Goal: Complete application form

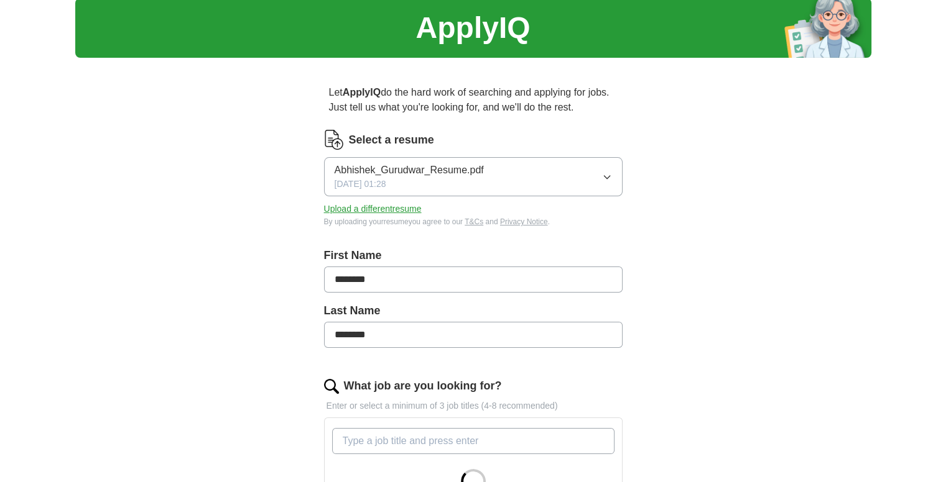
scroll to position [187, 0]
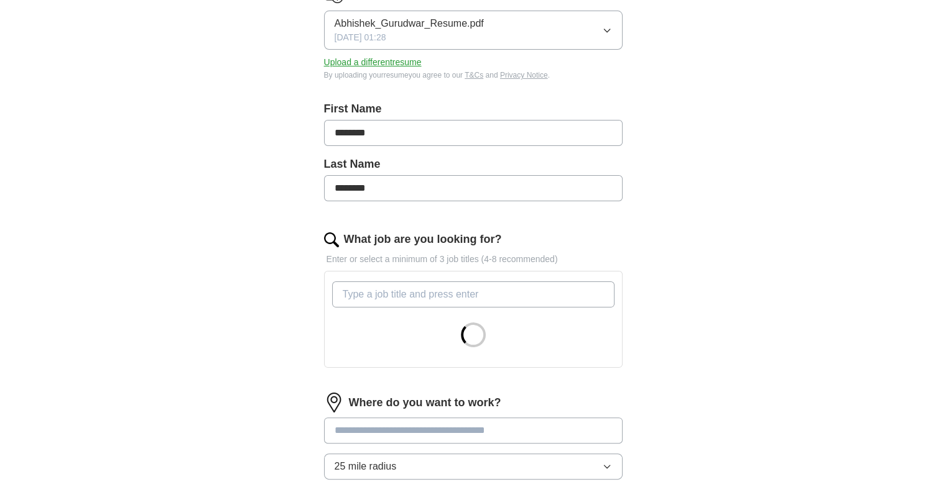
click at [404, 298] on input "What job are you looking for?" at bounding box center [473, 295] width 282 height 26
type input "A"
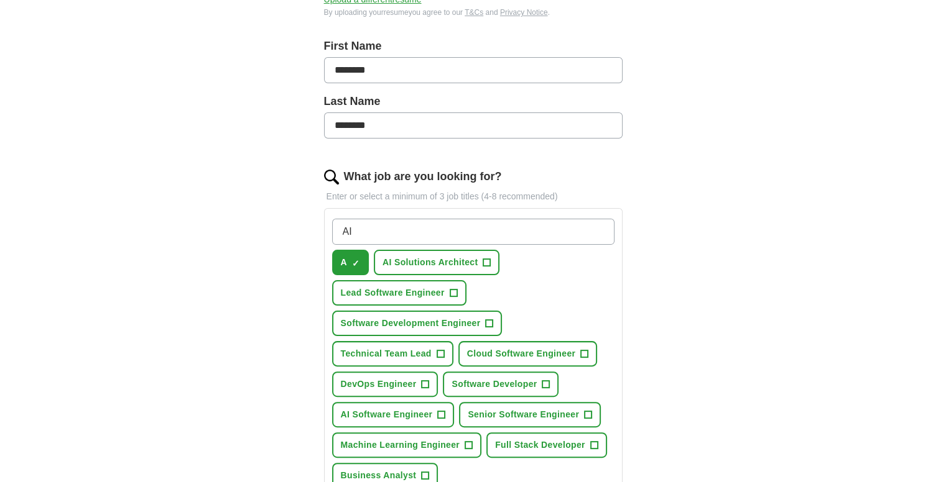
scroll to position [249, 0]
click at [443, 413] on span "+" at bounding box center [441, 416] width 7 height 10
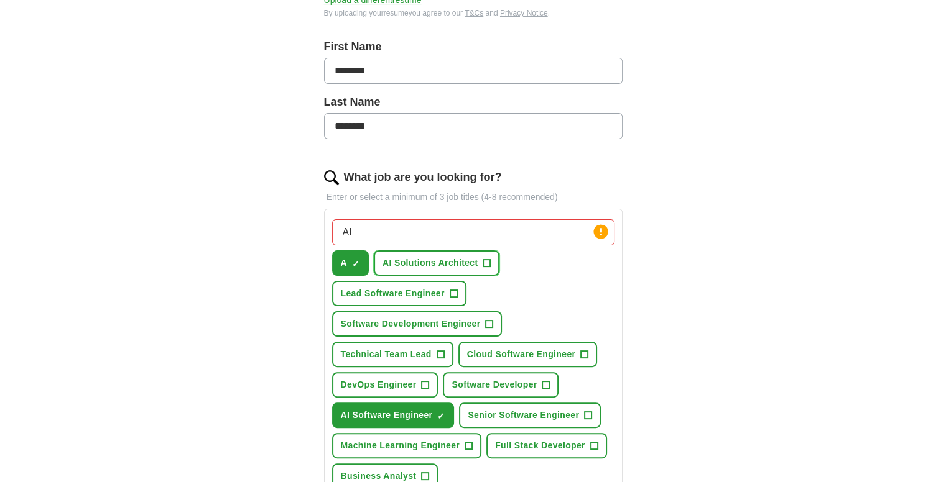
click at [483, 259] on span "+" at bounding box center [486, 264] width 7 height 10
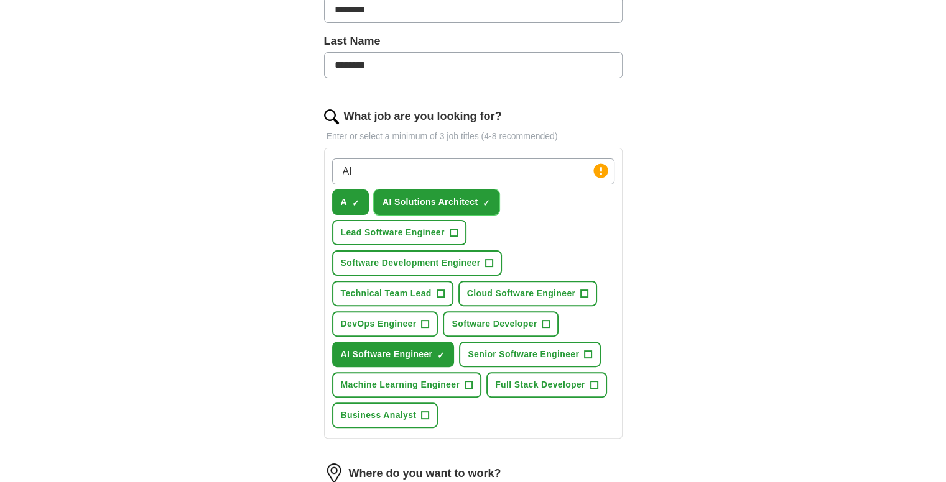
scroll to position [311, 0]
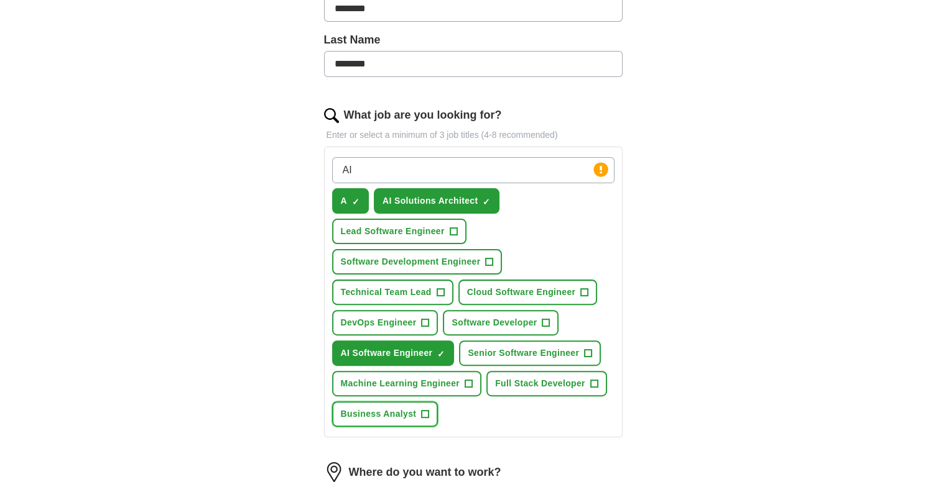
click at [413, 418] on button "Business Analyst +" at bounding box center [385, 414] width 106 height 25
click at [564, 379] on span "Full Stack Developer" at bounding box center [540, 383] width 90 height 13
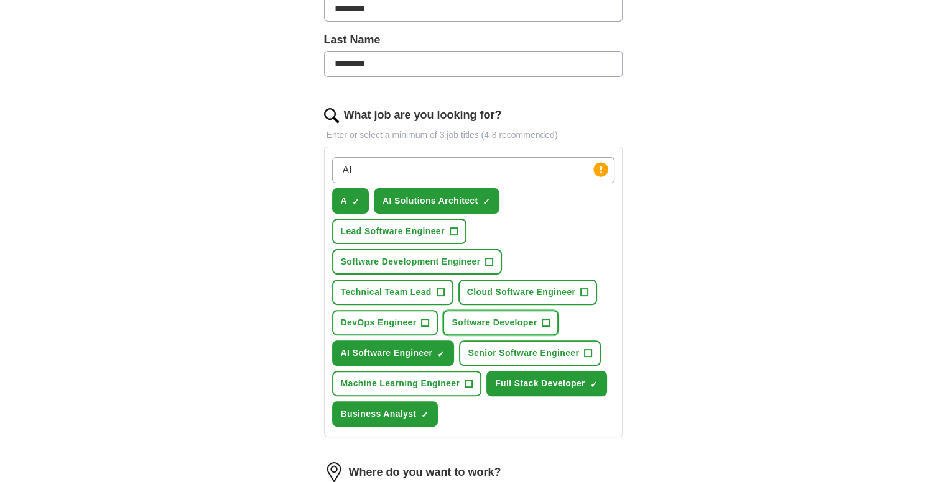
click at [522, 318] on span "Software Developer" at bounding box center [493, 322] width 85 height 13
click at [464, 259] on span "Software Development Engineer" at bounding box center [411, 262] width 140 height 13
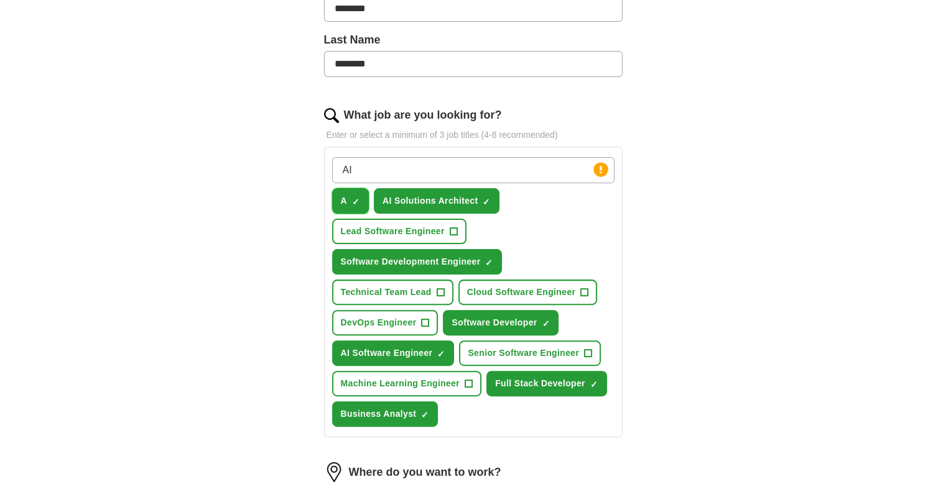
click at [0, 0] on span "×" at bounding box center [0, 0] width 0 height 0
click at [359, 170] on input "AI" at bounding box center [473, 170] width 282 height 26
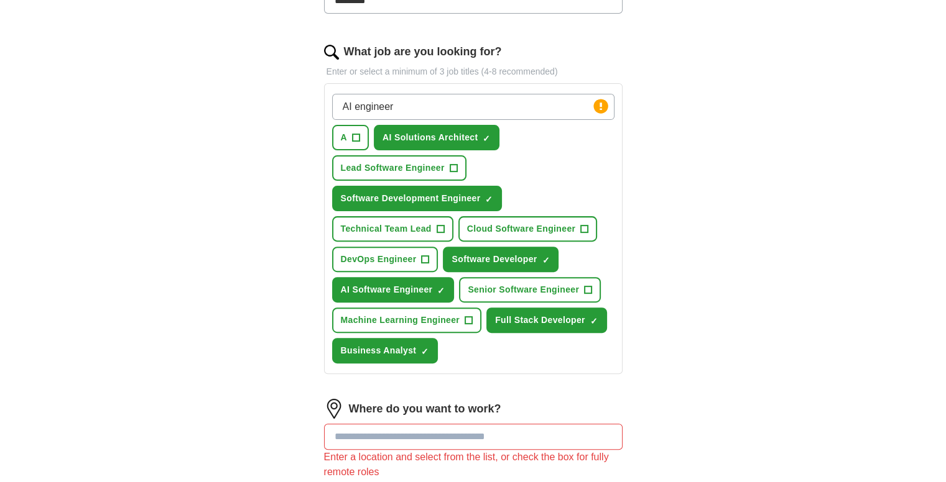
scroll to position [373, 0]
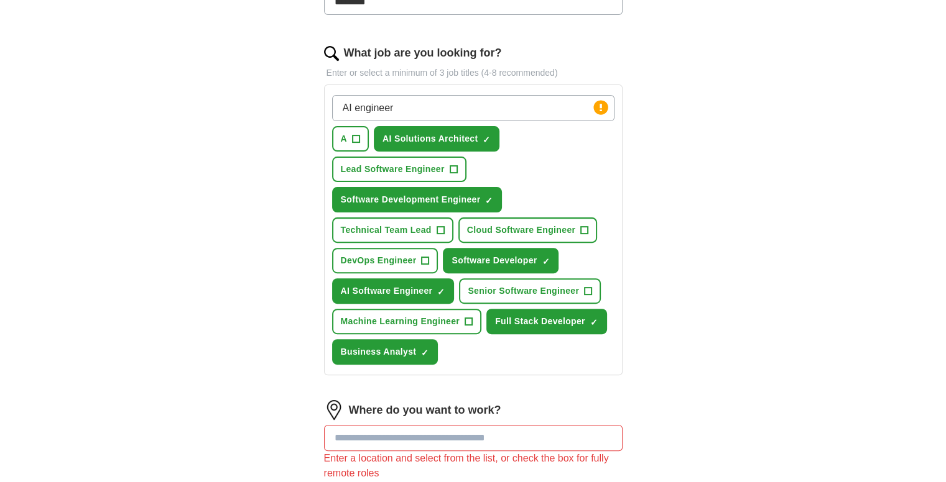
type input "AI engineer"
click at [458, 167] on button "Lead Software Engineer +" at bounding box center [399, 169] width 134 height 25
click at [437, 226] on span "+" at bounding box center [439, 231] width 7 height 10
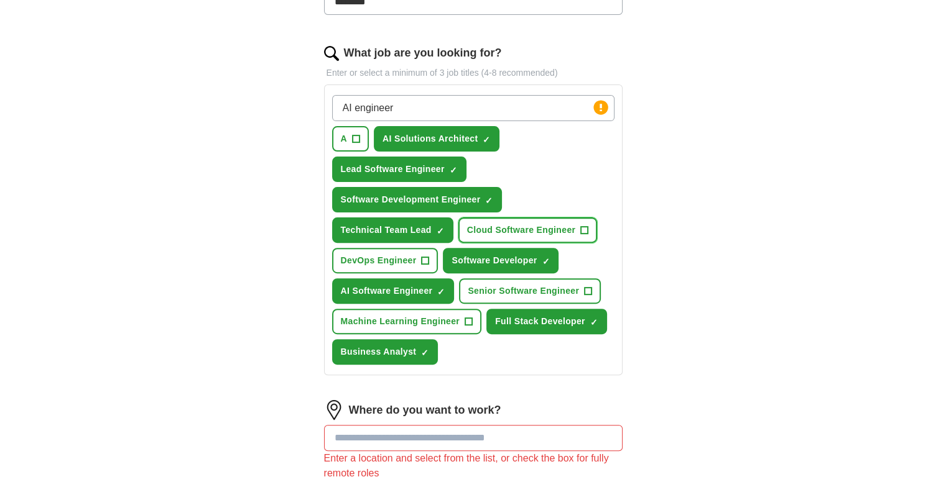
click at [583, 228] on span "+" at bounding box center [584, 231] width 7 height 10
click at [541, 287] on span "Senior Software Engineer" at bounding box center [522, 291] width 111 height 13
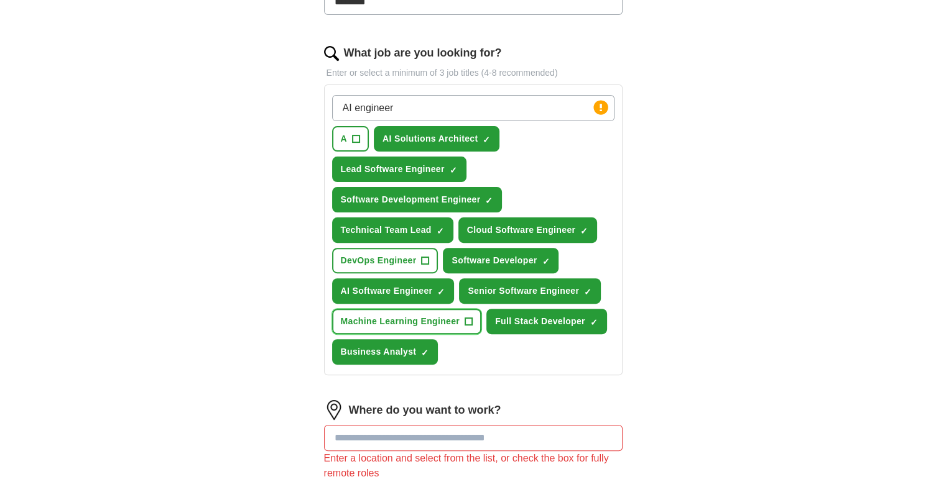
click at [466, 317] on span "+" at bounding box center [468, 322] width 7 height 10
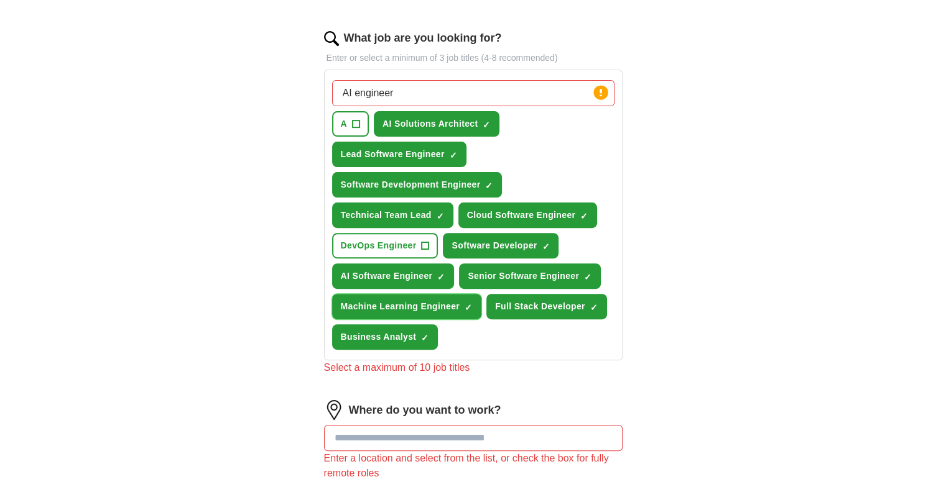
scroll to position [497, 0]
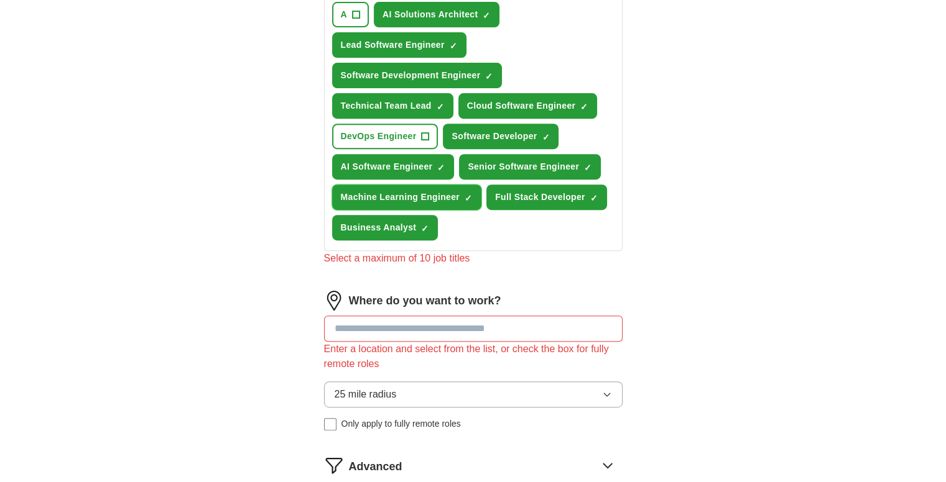
click at [463, 198] on button "Machine Learning Engineer ✓ ×" at bounding box center [407, 197] width 150 height 25
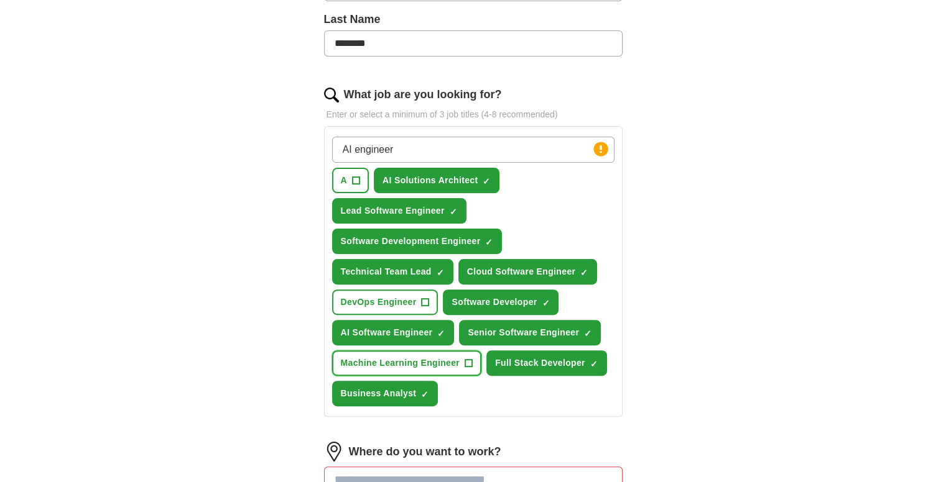
scroll to position [311, 0]
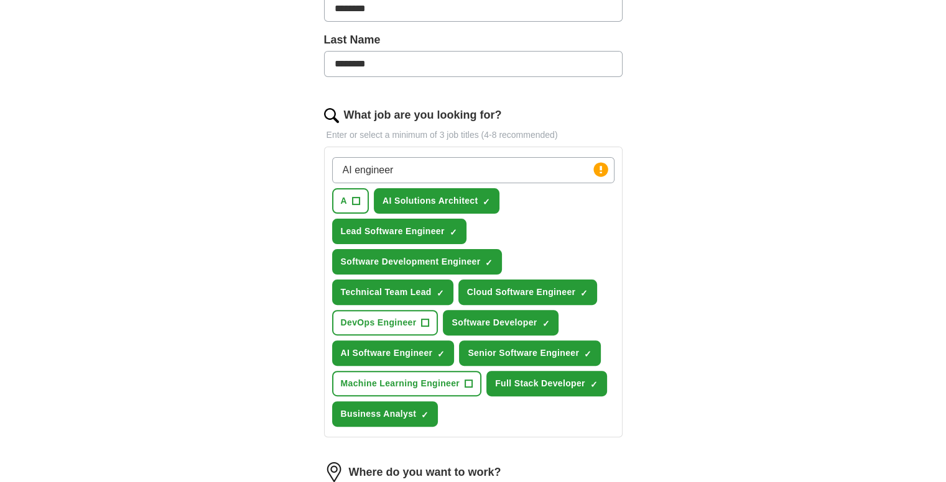
click at [428, 168] on input "AI engineer" at bounding box center [473, 170] width 282 height 26
click at [599, 172] on icon at bounding box center [600, 169] width 2 height 7
click at [464, 170] on input "AI engineer" at bounding box center [473, 170] width 282 height 26
drag, startPoint x: 464, startPoint y: 170, endPoint x: 298, endPoint y: 170, distance: 166.0
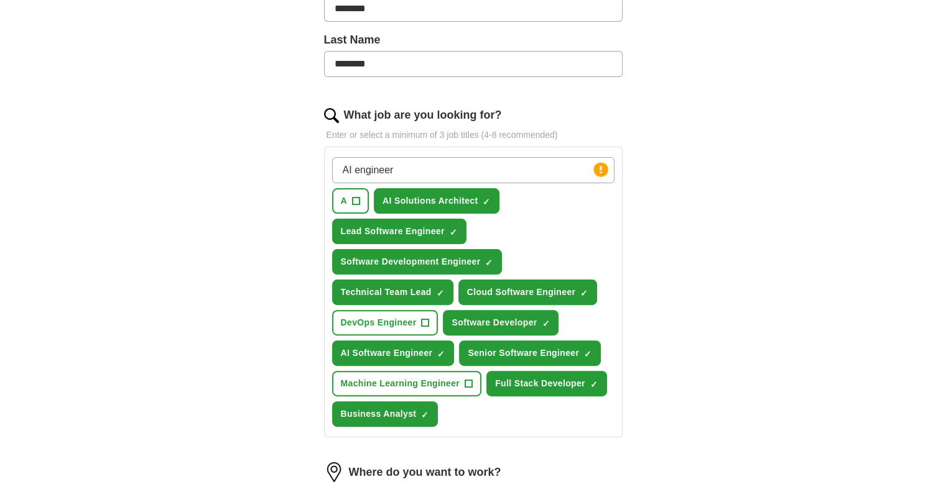
click at [298, 170] on div "Let ApplyIQ do the hard work of searching and applying for jobs. Just tell us w…" at bounding box center [473, 302] width 398 height 1011
click at [0, 0] on span "×" at bounding box center [0, 0] width 0 height 0
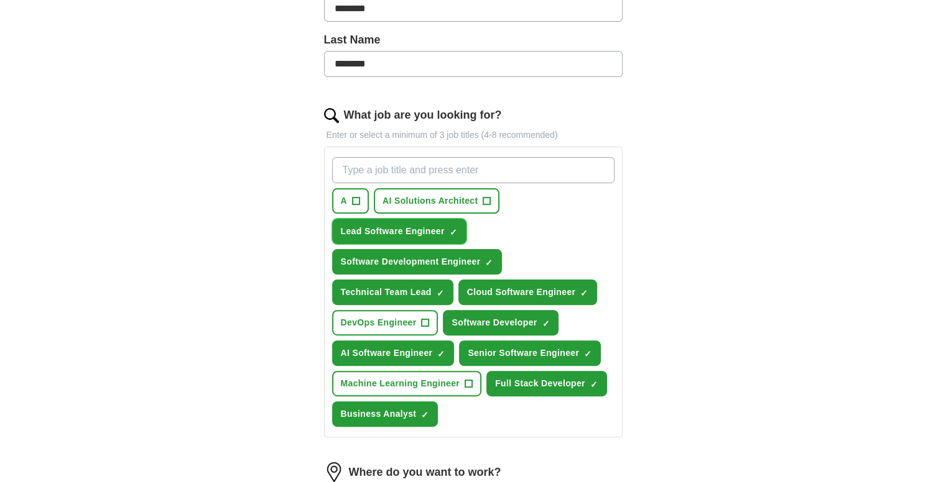
click at [452, 234] on button "Lead Software Engineer ✓ ×" at bounding box center [399, 231] width 134 height 25
click at [0, 0] on span "×" at bounding box center [0, 0] width 0 height 0
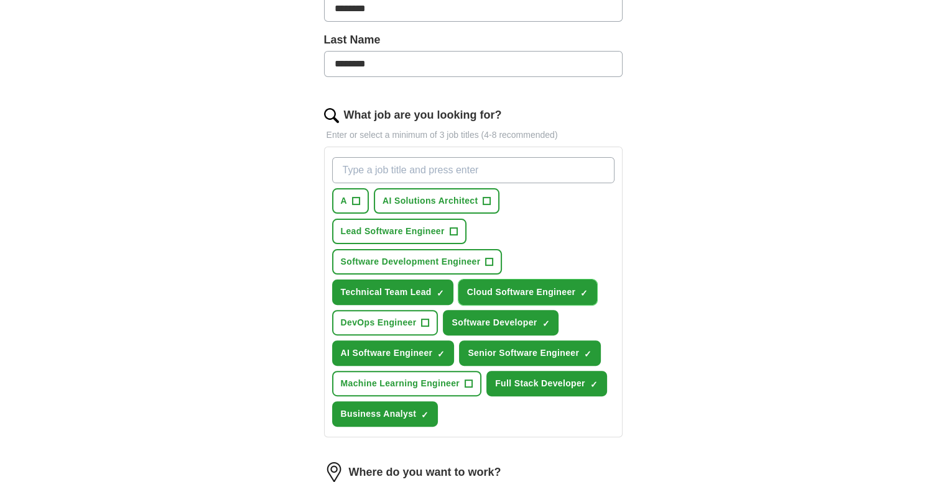
click at [0, 0] on span "×" at bounding box center [0, 0] width 0 height 0
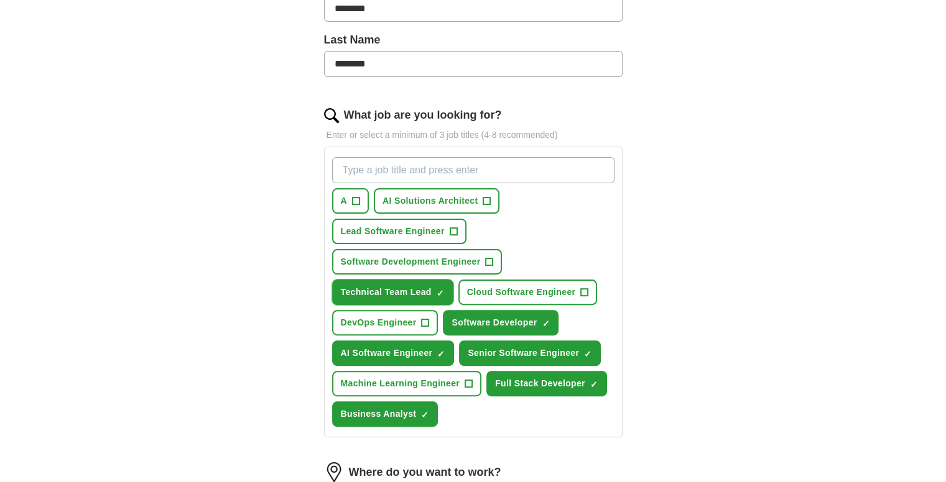
click at [0, 0] on span "×" at bounding box center [0, 0] width 0 height 0
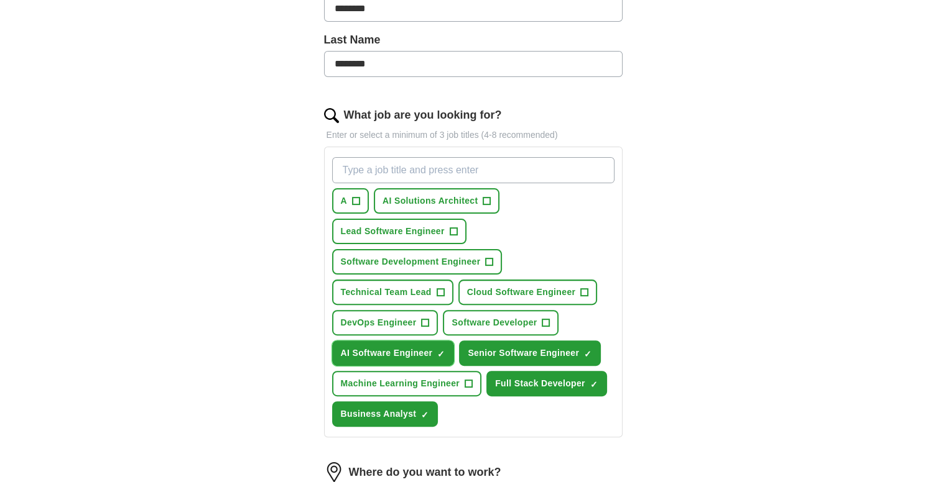
click at [445, 348] on button "AI Software Engineer ✓ ×" at bounding box center [393, 353] width 122 height 25
click at [0, 0] on span "×" at bounding box center [0, 0] width 0 height 0
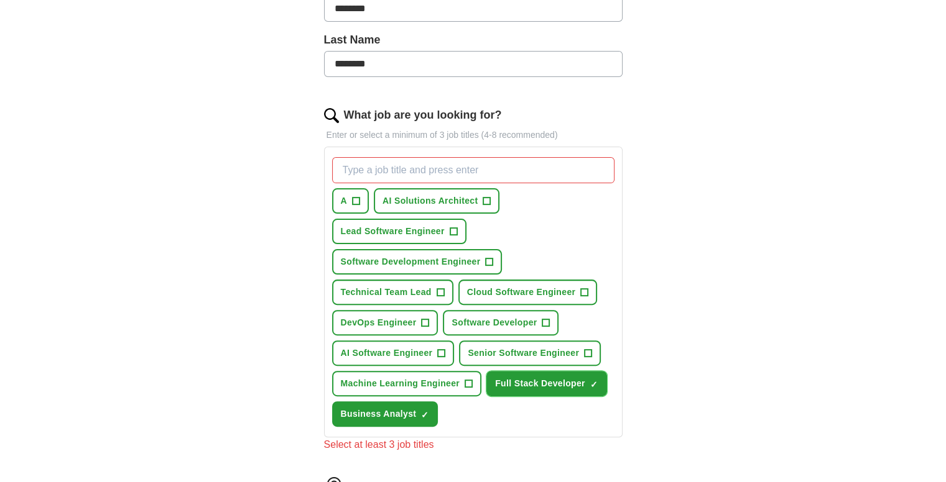
click at [0, 0] on span "×" at bounding box center [0, 0] width 0 height 0
click at [431, 406] on button "Business Analyst ✓ ×" at bounding box center [385, 414] width 106 height 25
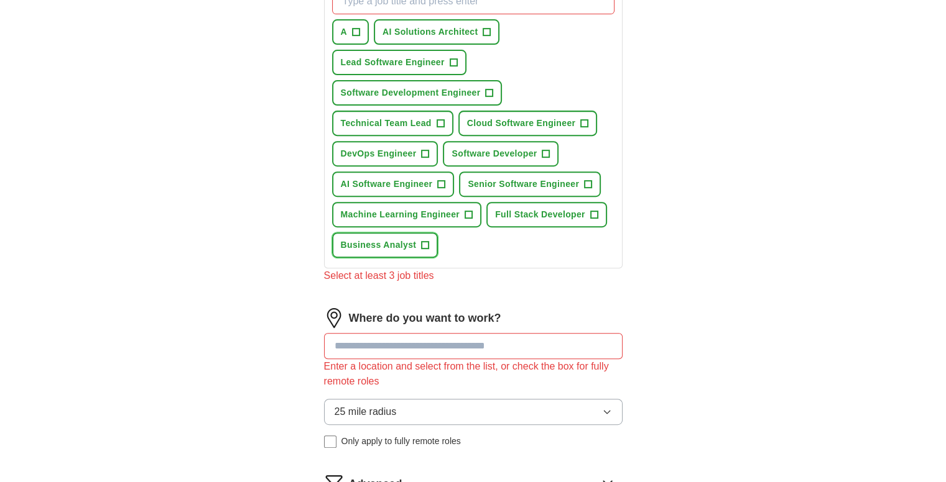
scroll to position [249, 0]
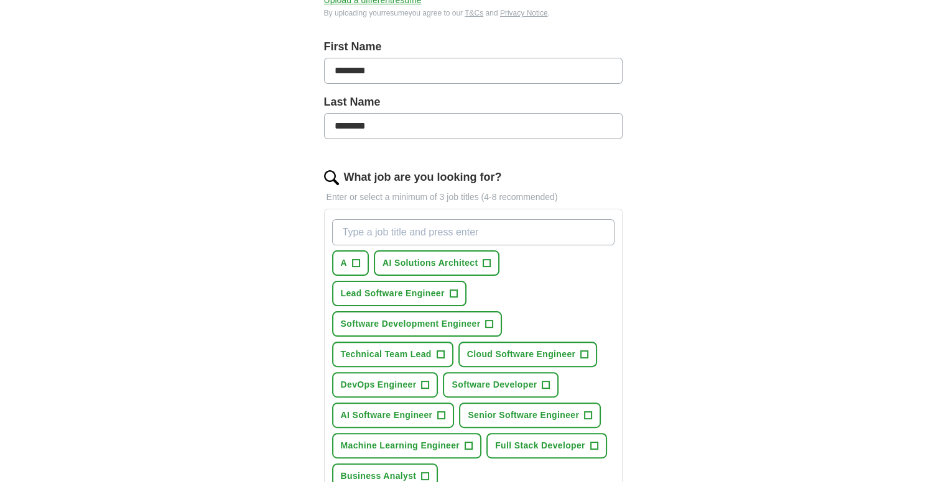
click at [372, 219] on input "What job are you looking for?" at bounding box center [473, 232] width 282 height 26
type input "ai engineer"
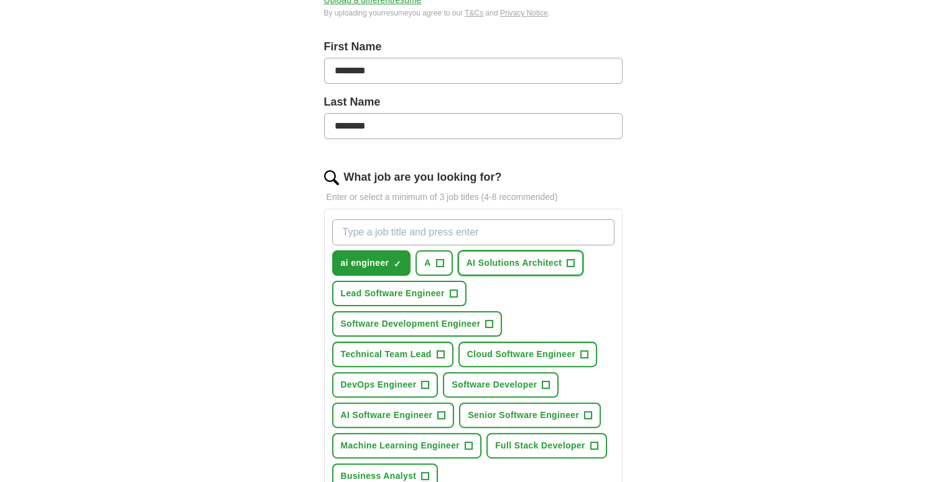
click at [559, 262] on span "AI Solutions Architect" at bounding box center [513, 263] width 95 height 13
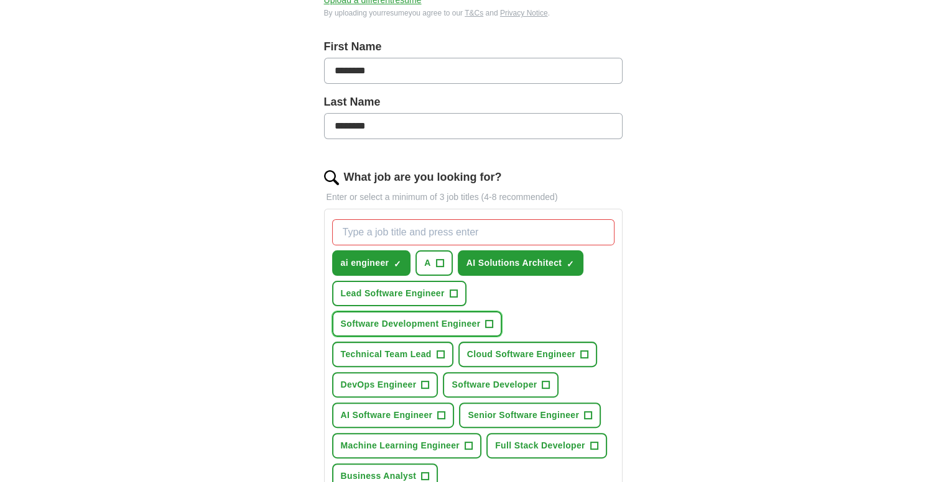
click at [470, 321] on span "Software Development Engineer" at bounding box center [411, 324] width 140 height 13
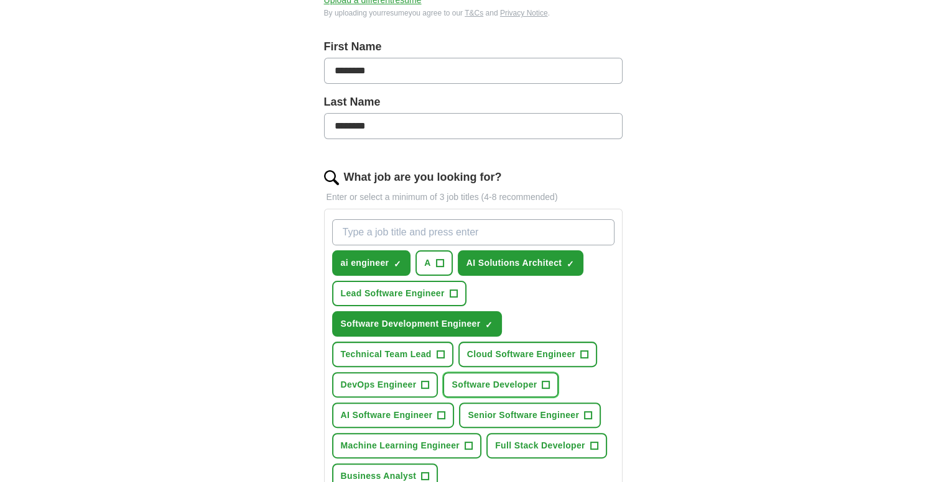
click at [527, 380] on span "Software Developer" at bounding box center [493, 385] width 85 height 13
click at [445, 409] on button "AI Software Engineer +" at bounding box center [393, 415] width 122 height 25
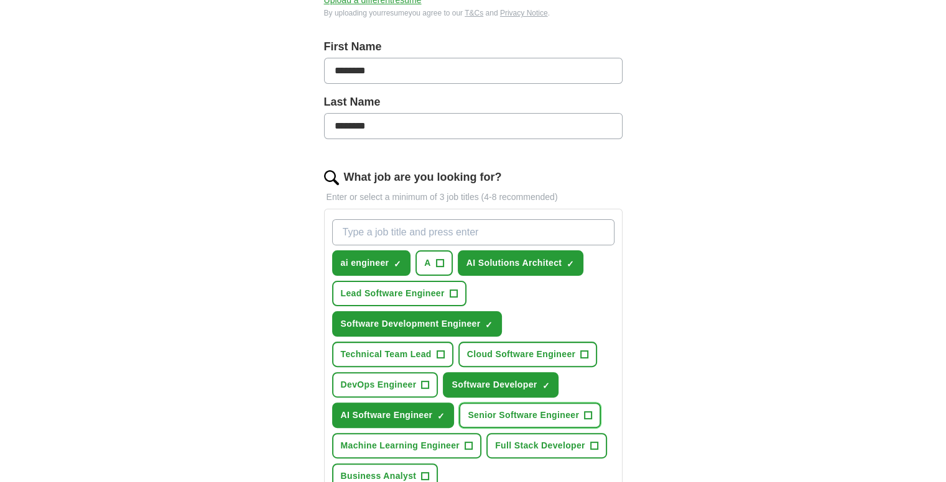
click at [572, 409] on span "Senior Software Engineer" at bounding box center [522, 415] width 111 height 13
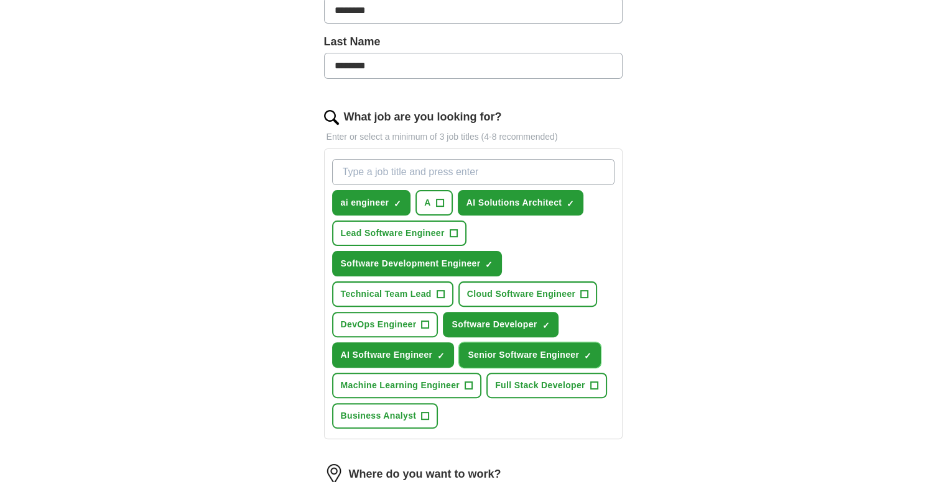
scroll to position [311, 0]
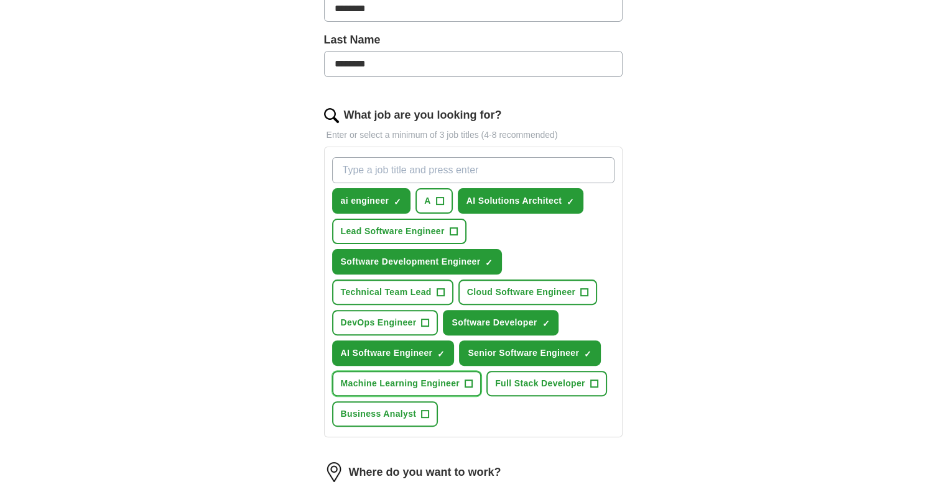
click at [463, 380] on button "Machine Learning Engineer +" at bounding box center [407, 383] width 150 height 25
click at [532, 380] on span "Full Stack Developer" at bounding box center [540, 383] width 90 height 13
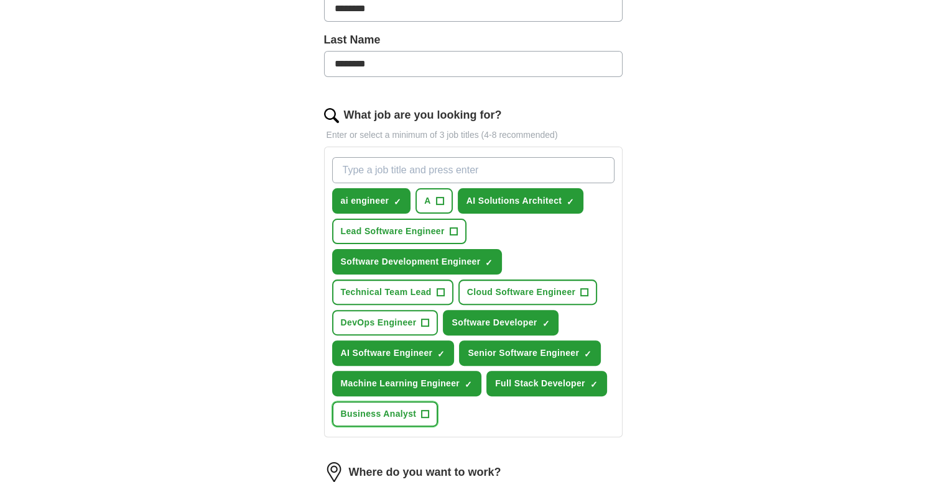
click at [428, 406] on button "Business Analyst +" at bounding box center [385, 414] width 106 height 25
click at [431, 288] on button "Technical Team Lead +" at bounding box center [392, 292] width 121 height 25
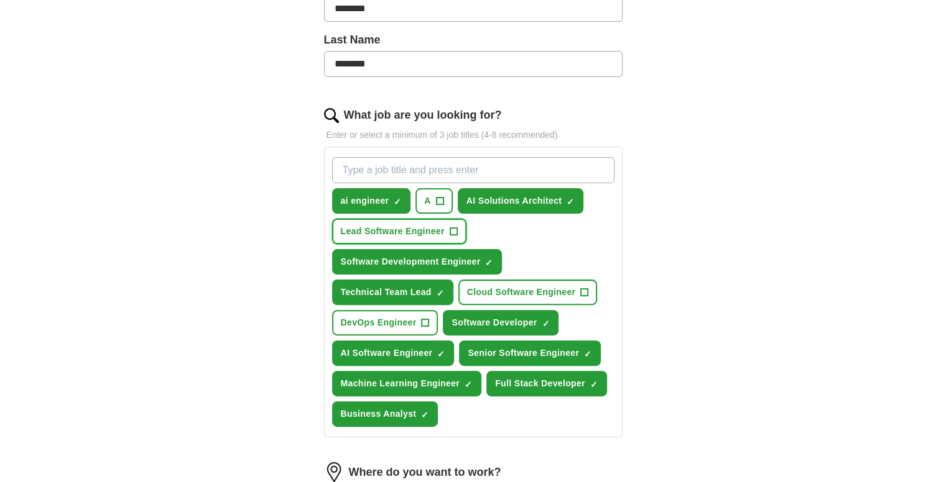
click at [454, 227] on span "+" at bounding box center [452, 232] width 7 height 10
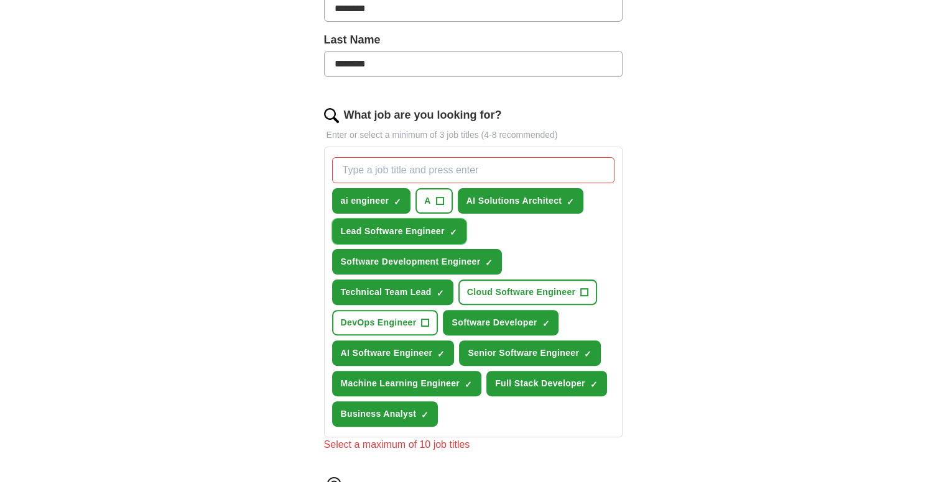
click at [0, 0] on span "×" at bounding box center [0, 0] width 0 height 0
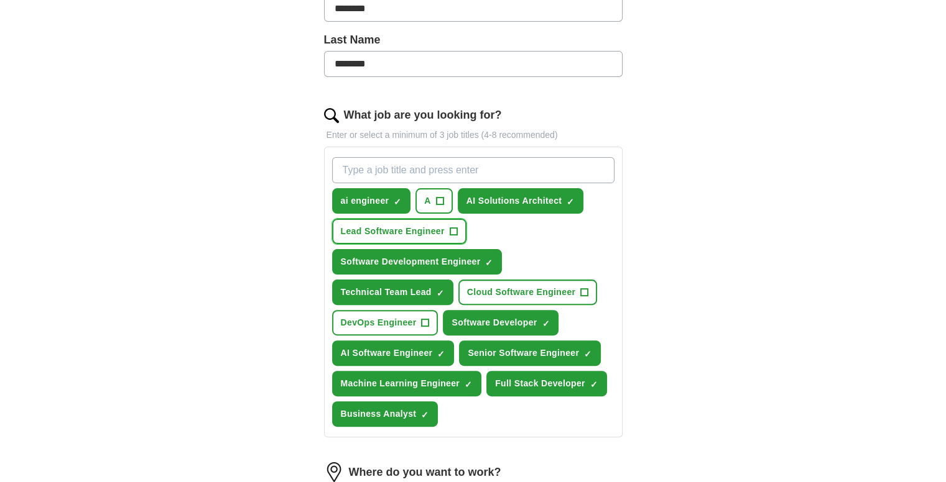
click at [455, 228] on span "+" at bounding box center [452, 232] width 7 height 10
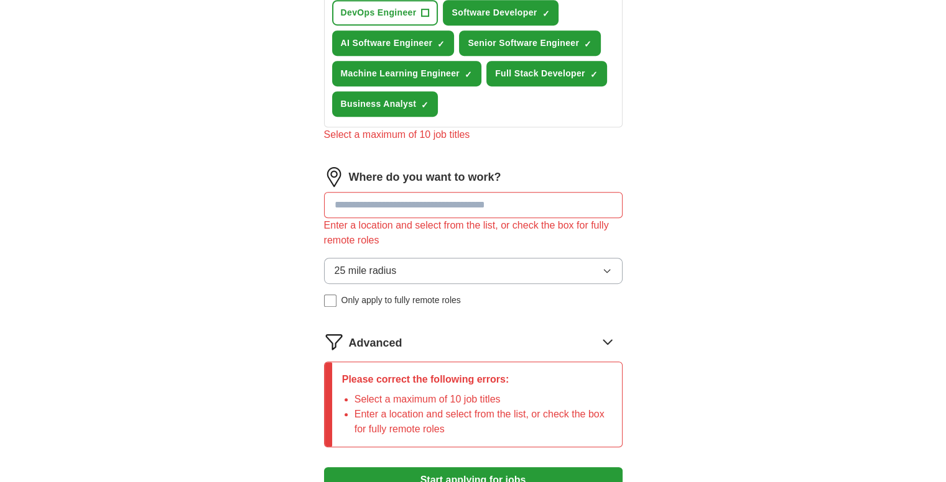
scroll to position [622, 0]
click at [430, 200] on input at bounding box center [473, 204] width 298 height 26
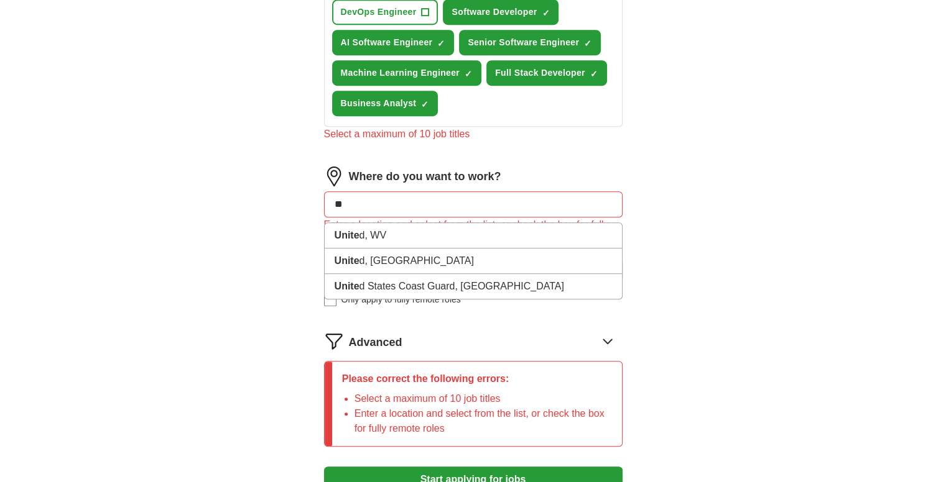
type input "*"
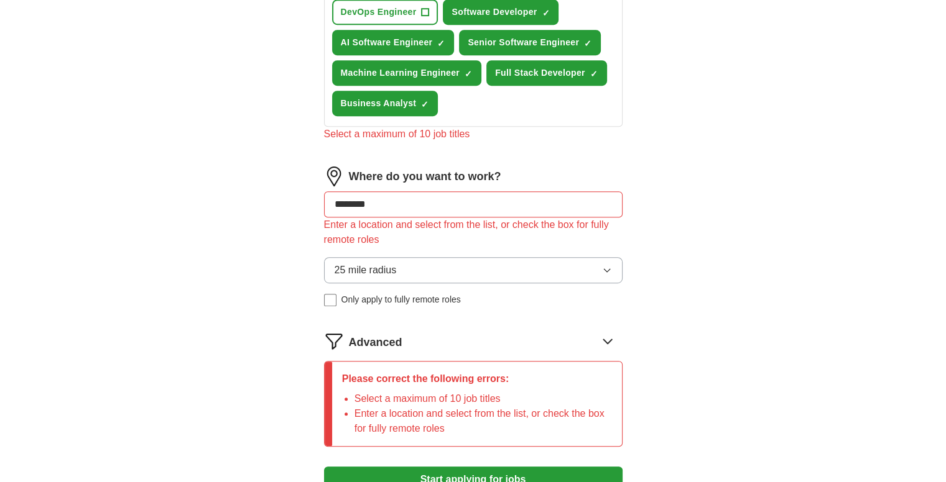
type input "*********"
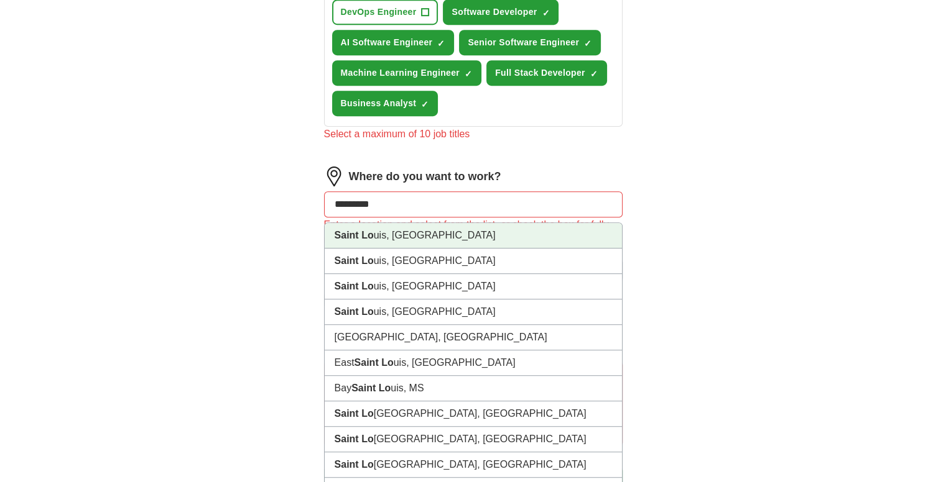
click at [388, 232] on li "Saint Lo uis, [GEOGRAPHIC_DATA]" at bounding box center [473, 235] width 297 height 25
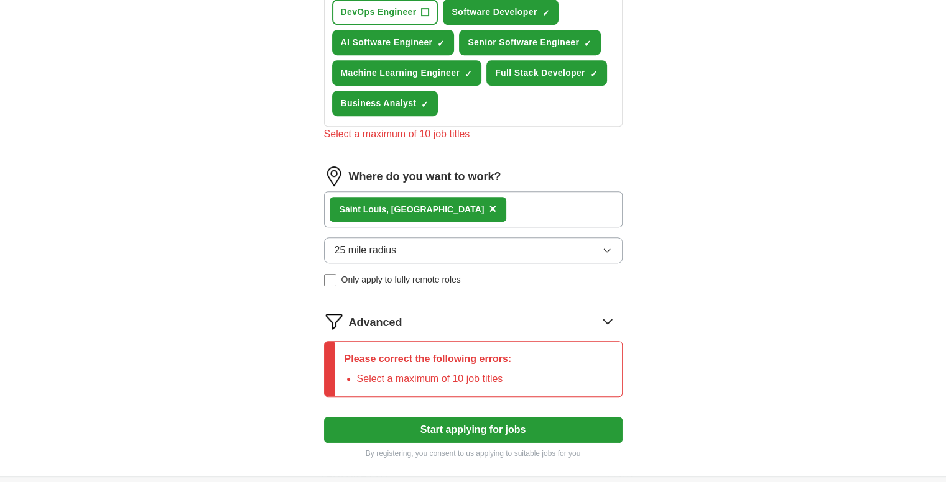
click at [491, 240] on button "25 mile radius" at bounding box center [473, 250] width 298 height 26
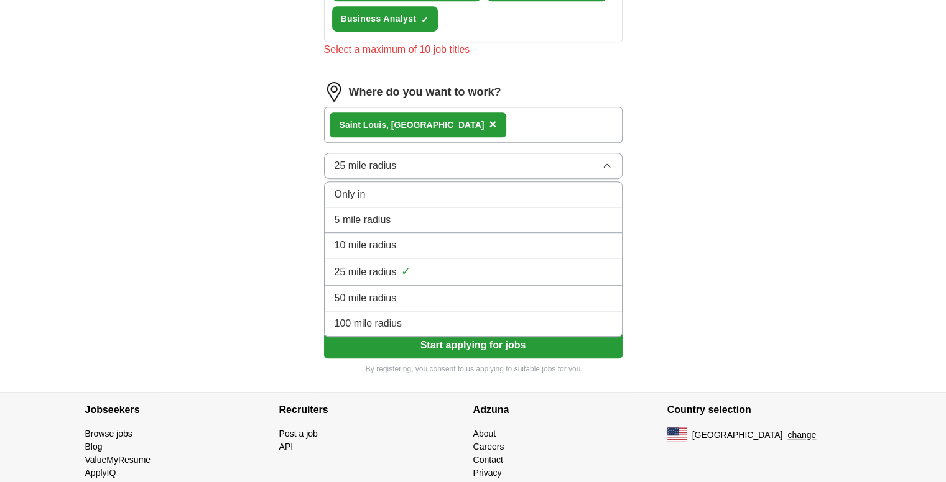
scroll to position [735, 0]
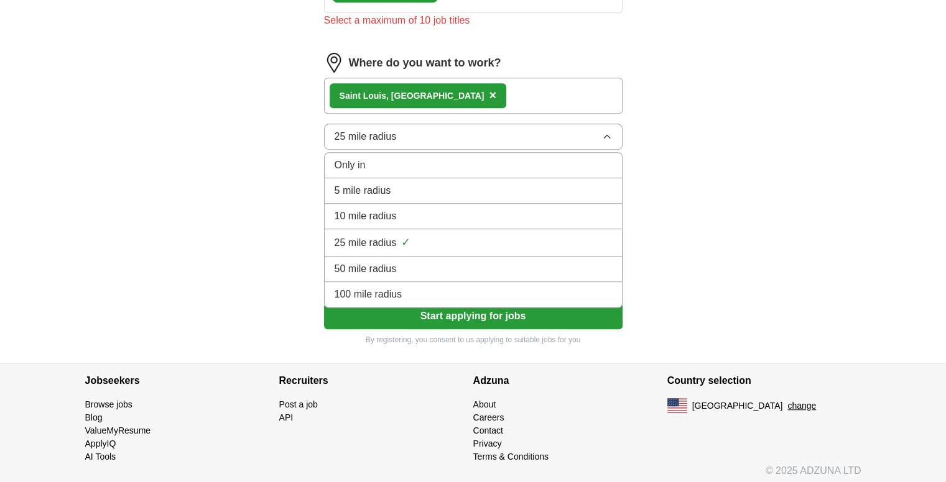
click at [584, 287] on div "100 mile radius" at bounding box center [472, 294] width 277 height 15
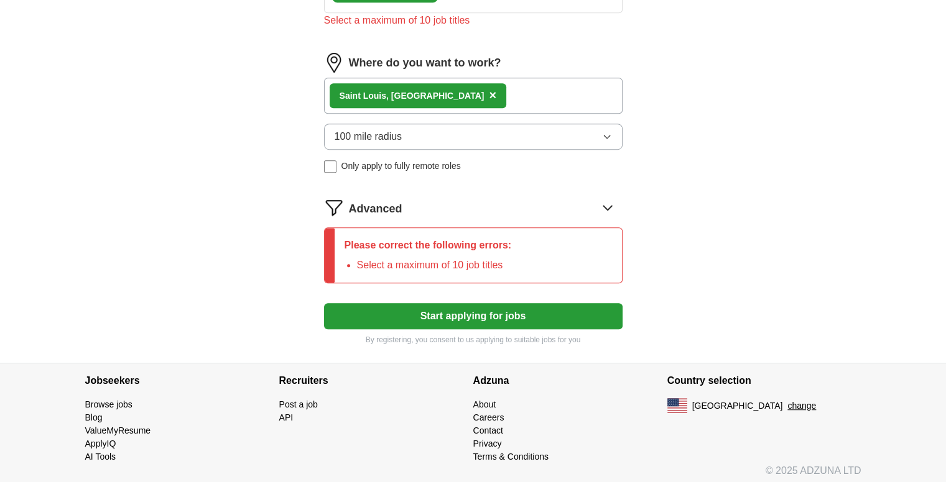
click at [456, 88] on div "Saint Lo uis, [GEOGRAPHIC_DATA] ×" at bounding box center [473, 96] width 298 height 36
click at [423, 88] on div "Saint Lo uis, [GEOGRAPHIC_DATA] ×" at bounding box center [417, 95] width 177 height 25
click at [489, 88] on span "×" at bounding box center [492, 95] width 7 height 14
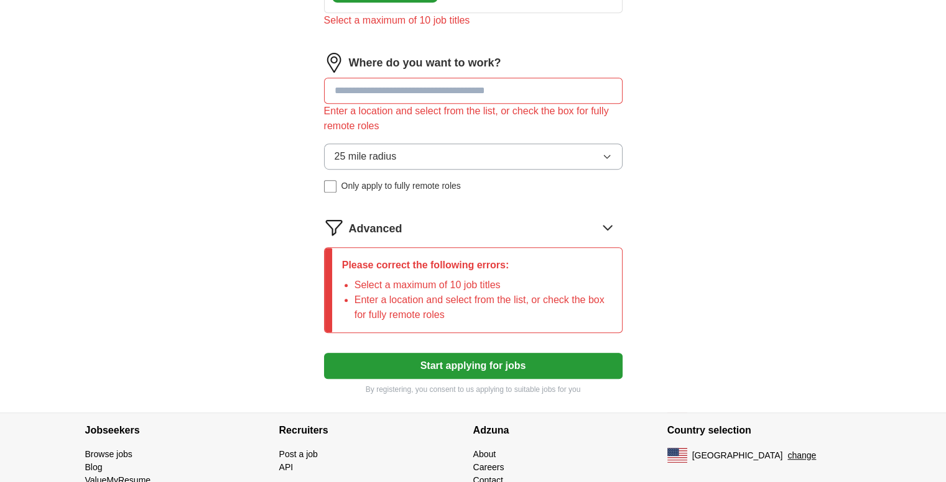
click at [392, 83] on input at bounding box center [473, 91] width 298 height 26
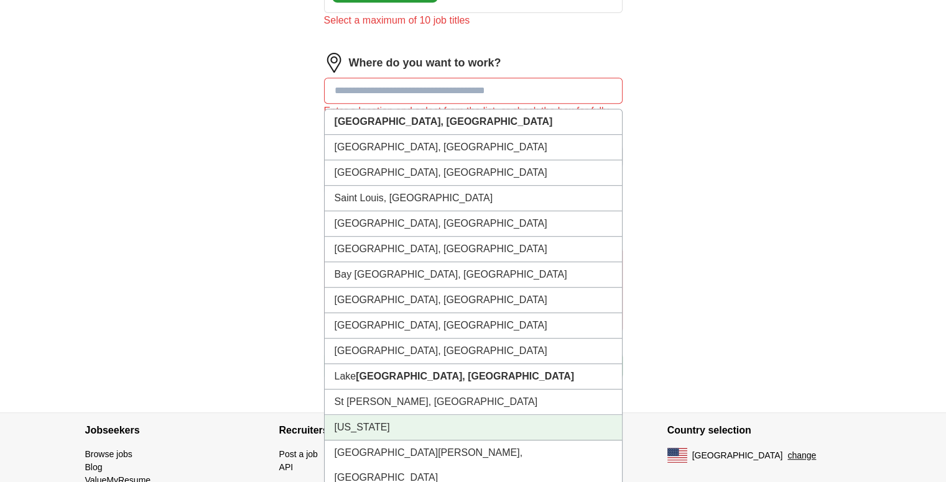
click at [353, 415] on li "[US_STATE]" at bounding box center [473, 427] width 297 height 25
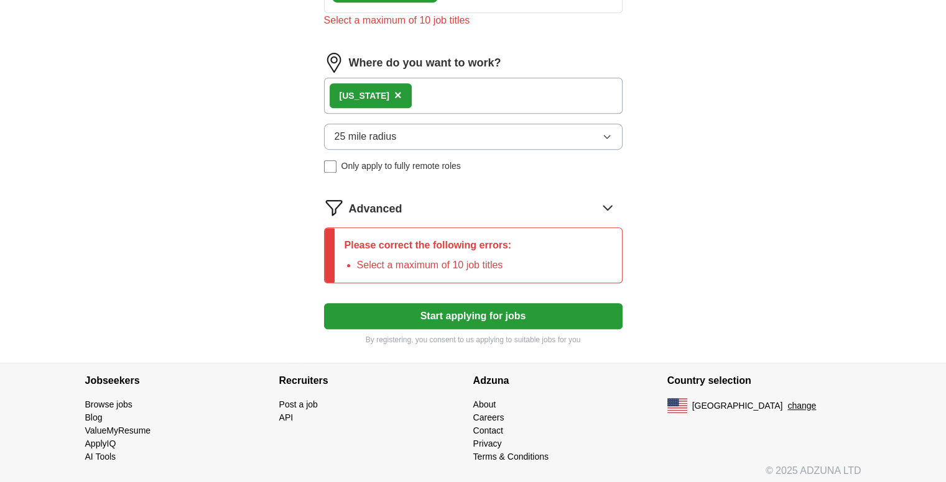
click at [394, 88] on span "×" at bounding box center [397, 95] width 7 height 14
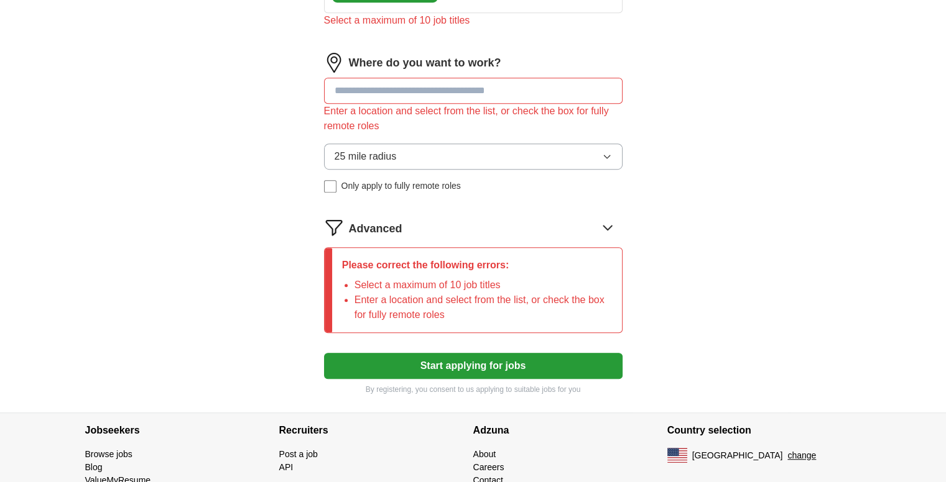
click at [375, 86] on input at bounding box center [473, 91] width 298 height 26
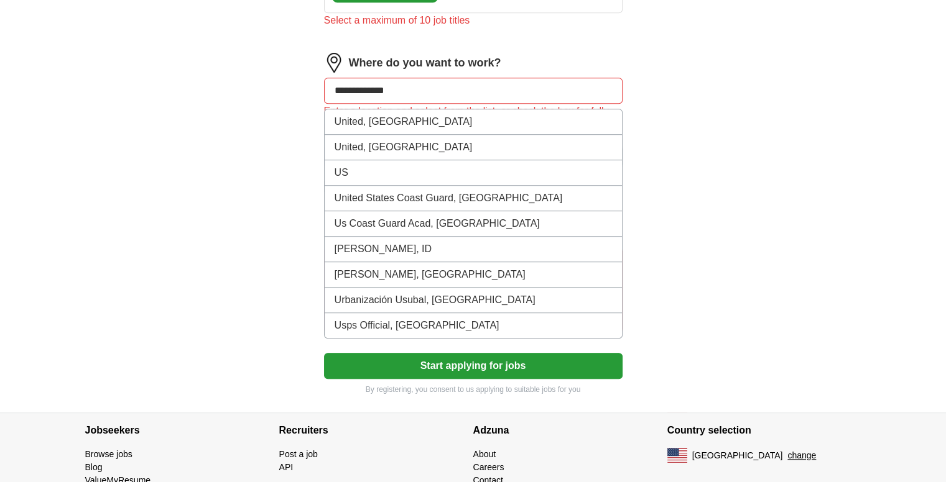
type input "**********"
click at [394, 88] on input "**********" at bounding box center [473, 91] width 298 height 26
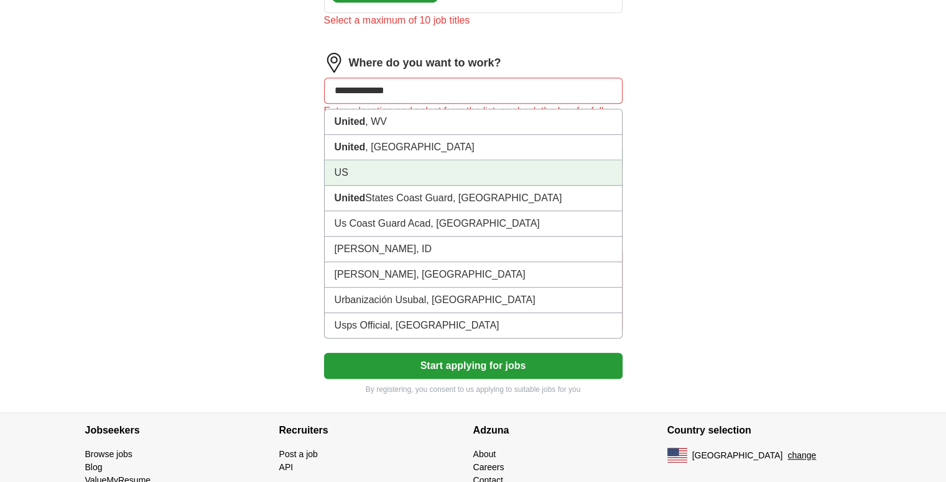
click at [363, 164] on li "US" at bounding box center [473, 172] width 297 height 25
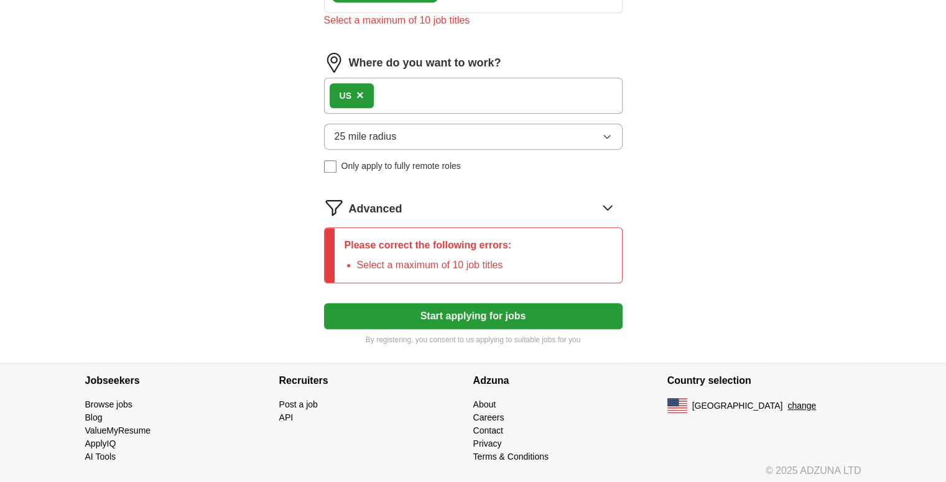
click at [617, 130] on button "25 mile radius" at bounding box center [473, 137] width 298 height 26
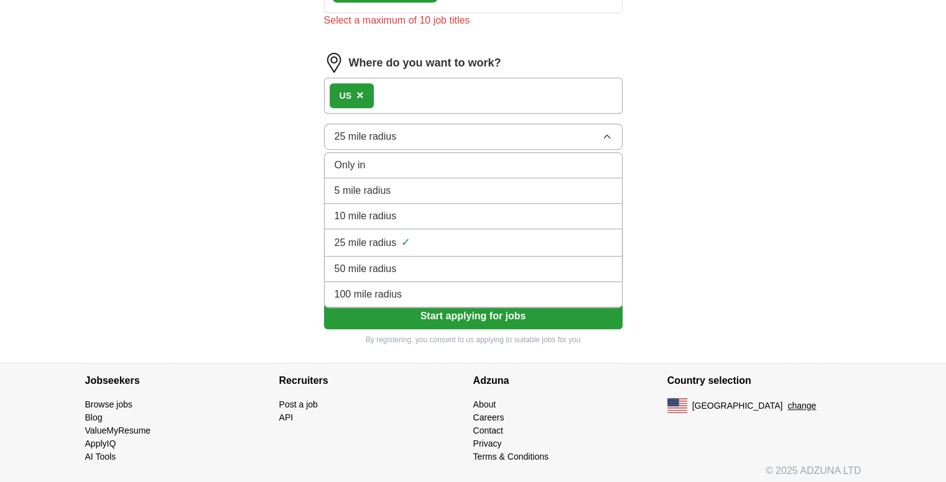
click at [482, 299] on li "100 mile radius" at bounding box center [473, 294] width 297 height 25
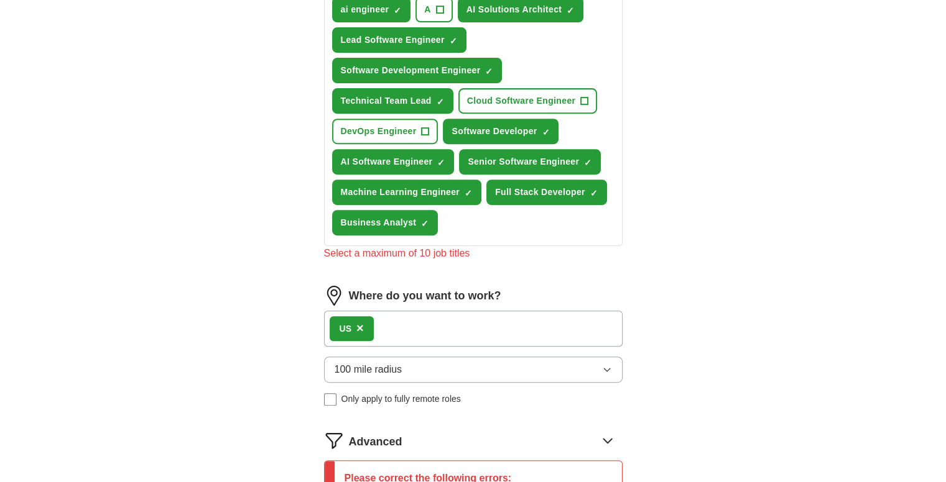
scroll to position [487, 0]
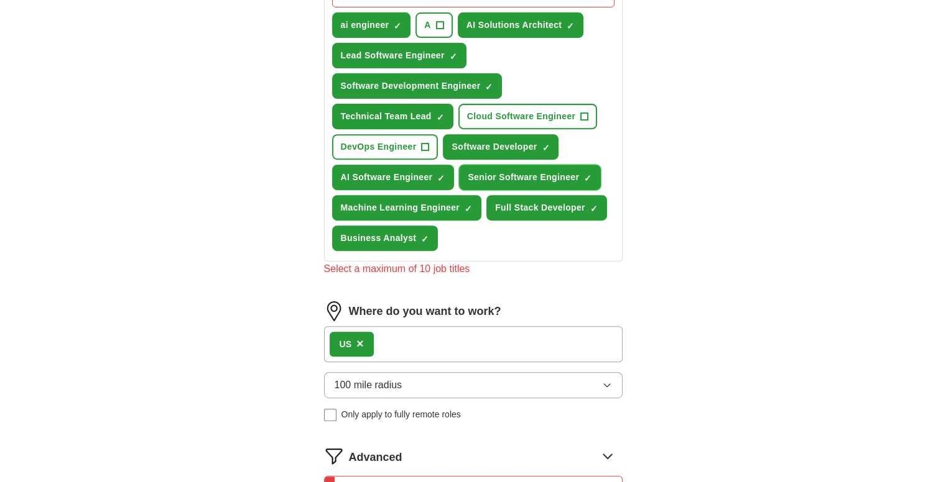
click at [0, 0] on span "×" at bounding box center [0, 0] width 0 height 0
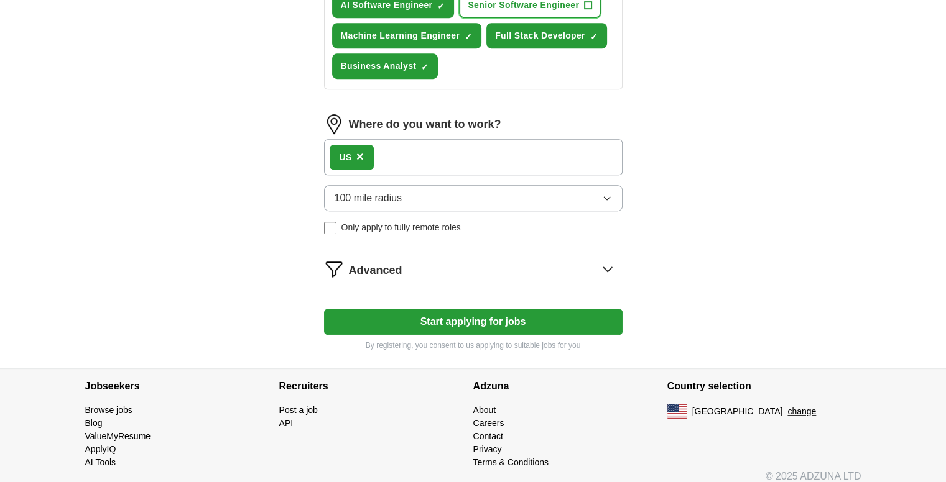
scroll to position [665, 0]
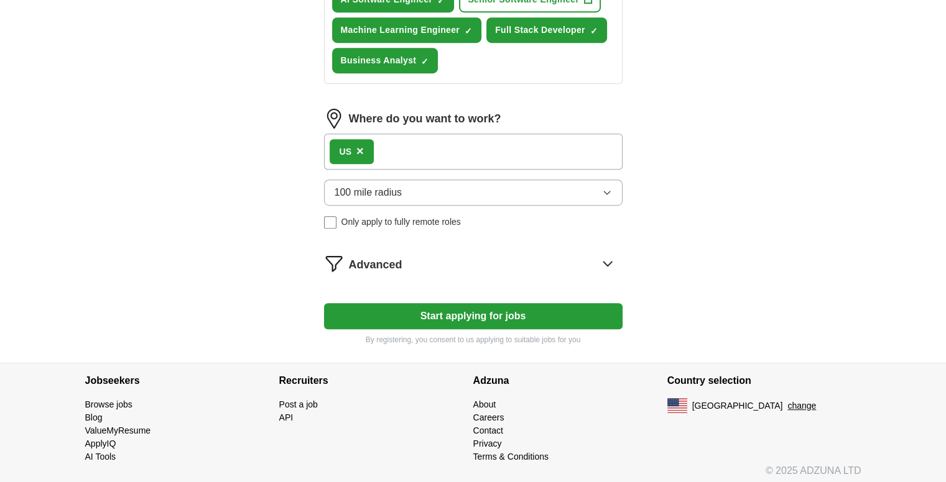
click at [497, 307] on button "Start applying for jobs" at bounding box center [473, 316] width 298 height 26
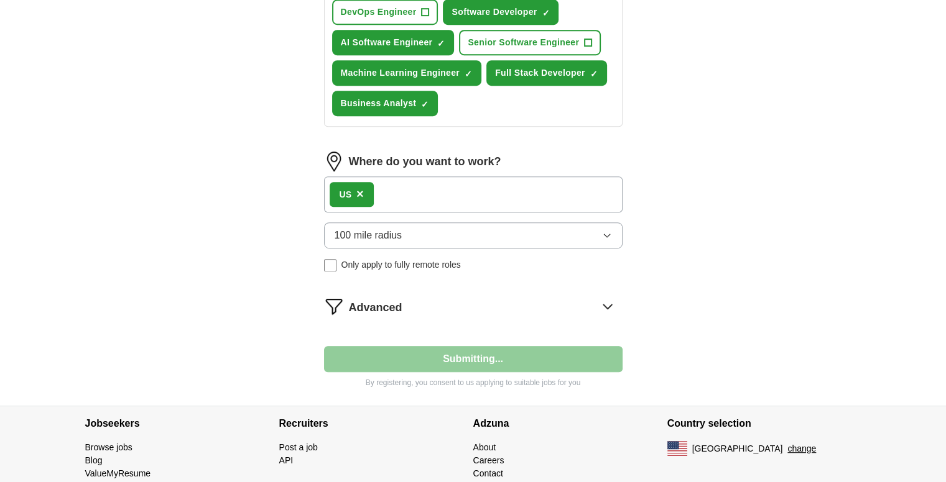
select select "**"
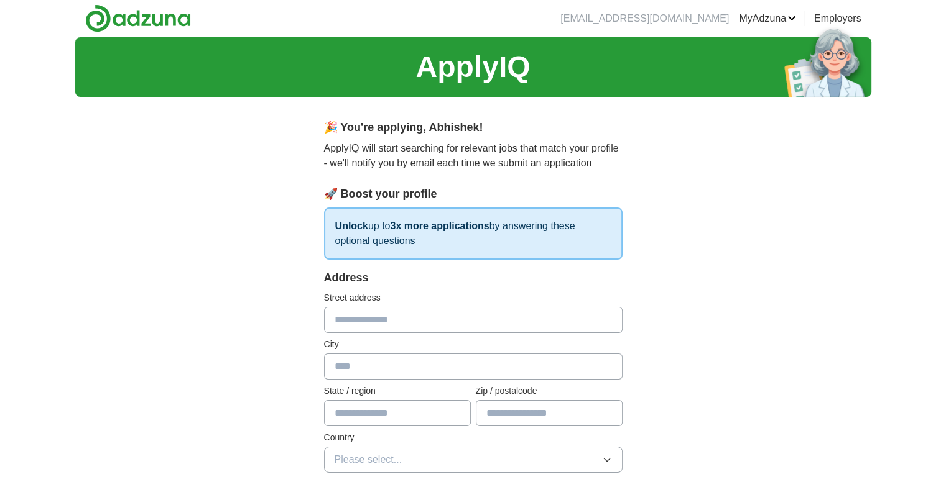
scroll to position [0, 0]
click at [434, 320] on input "text" at bounding box center [473, 321] width 298 height 26
type input "**********"
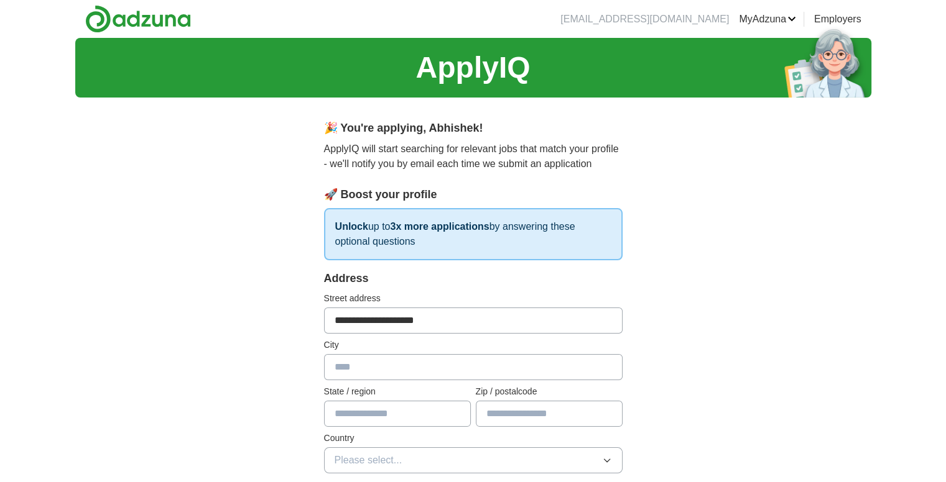
type input "**********"
type input "**"
type input "*****"
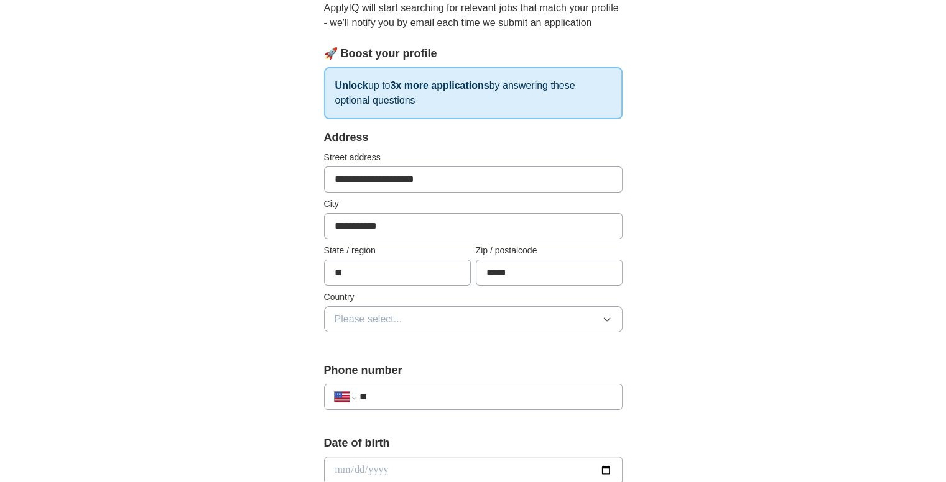
scroll to position [249, 0]
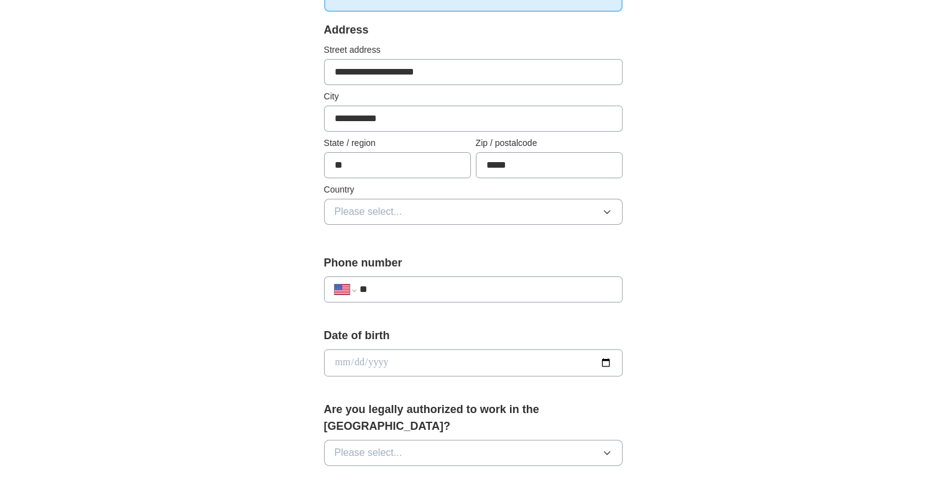
click at [438, 213] on button "Please select..." at bounding box center [473, 212] width 298 height 26
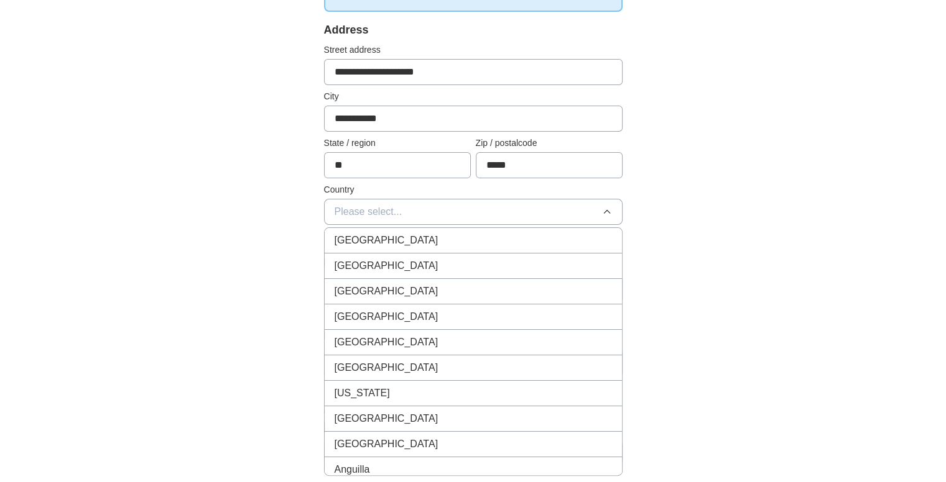
click at [408, 260] on div "[GEOGRAPHIC_DATA]" at bounding box center [472, 266] width 277 height 15
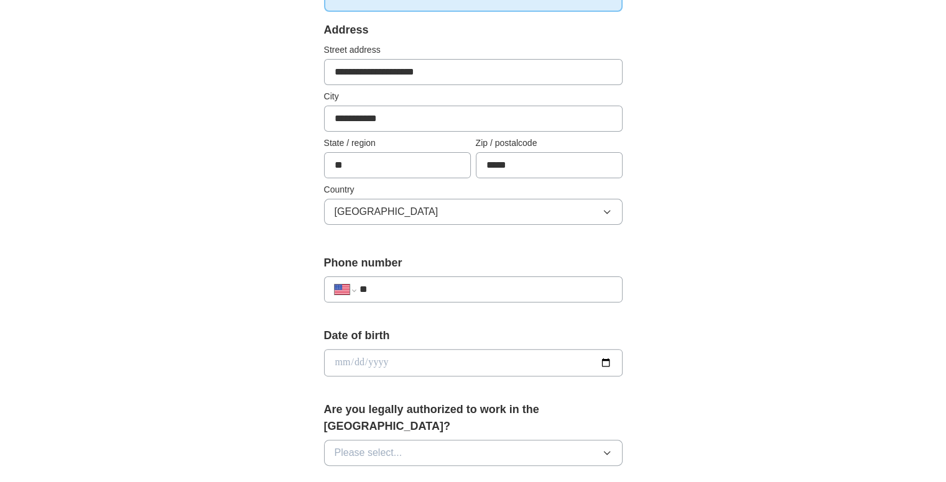
click at [415, 289] on input "**" at bounding box center [485, 289] width 252 height 15
type input "**********"
click at [606, 359] on input "date" at bounding box center [473, 362] width 298 height 27
click at [610, 357] on input "**********" at bounding box center [473, 362] width 298 height 27
type input "**********"
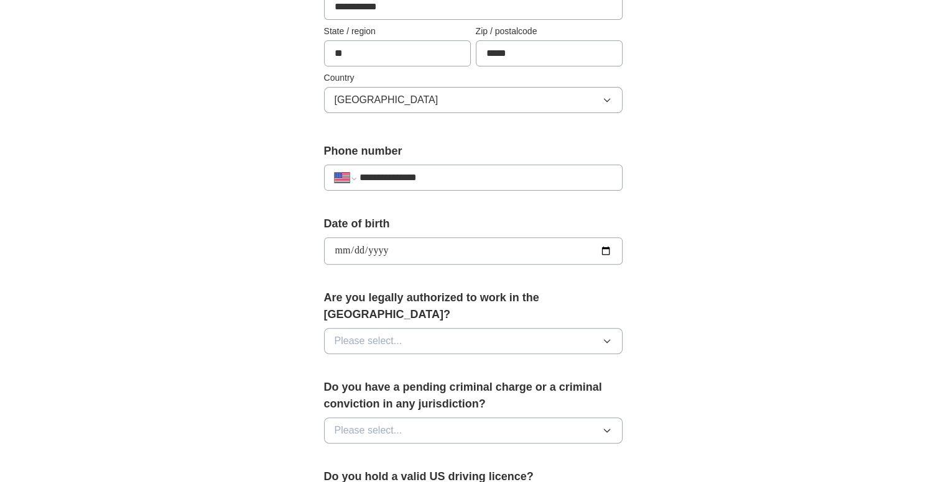
scroll to position [373, 0]
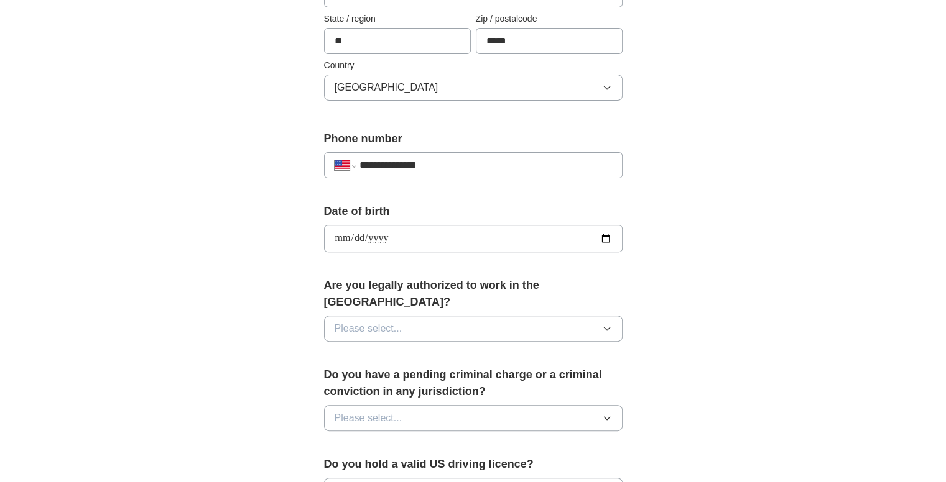
click at [589, 316] on button "Please select..." at bounding box center [473, 329] width 298 height 26
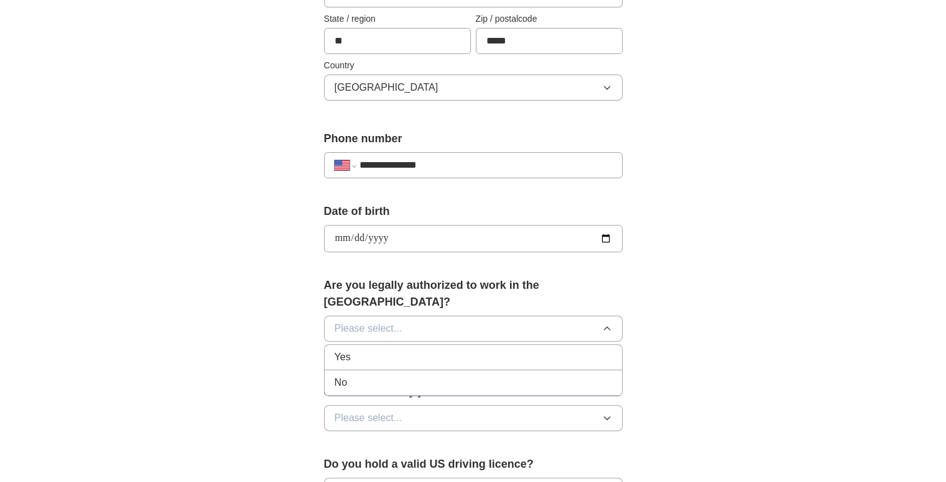
click at [474, 350] on div "Yes" at bounding box center [472, 357] width 277 height 15
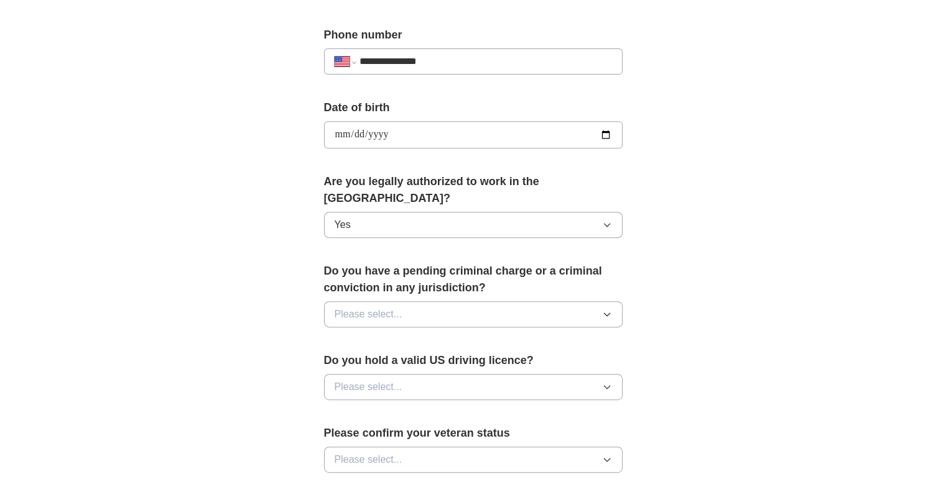
scroll to position [497, 0]
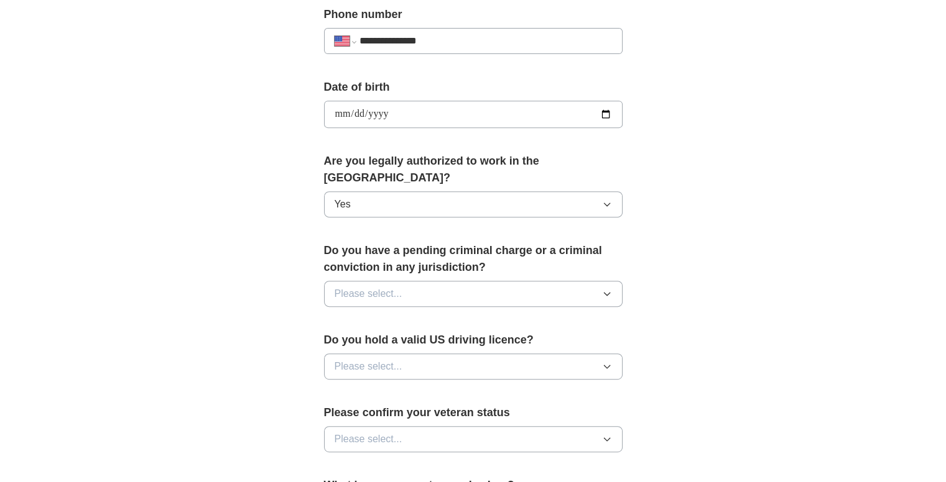
click at [502, 281] on button "Please select..." at bounding box center [473, 294] width 298 height 26
click at [444, 341] on div "No" at bounding box center [472, 348] width 277 height 15
click at [489, 354] on button "Please select..." at bounding box center [473, 367] width 298 height 26
click at [418, 388] on div "Yes" at bounding box center [472, 395] width 277 height 15
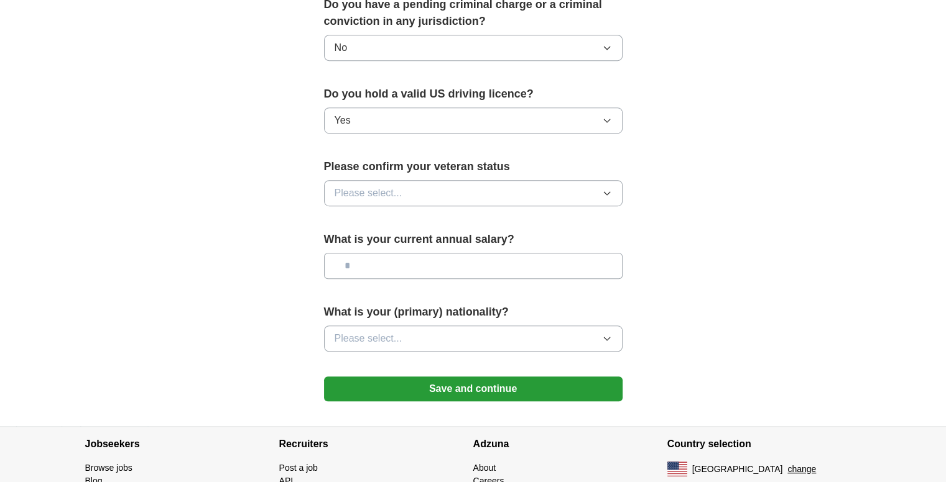
scroll to position [746, 0]
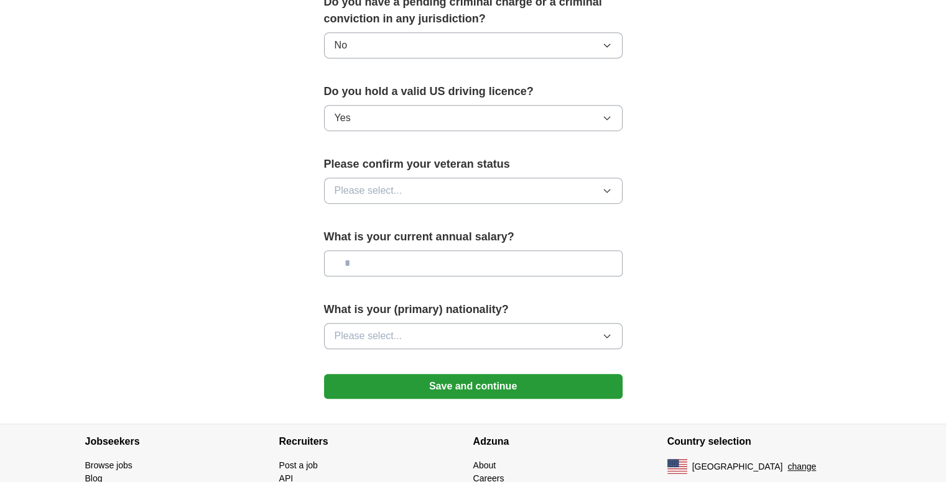
click at [409, 178] on button "Please select..." at bounding box center [473, 191] width 298 height 26
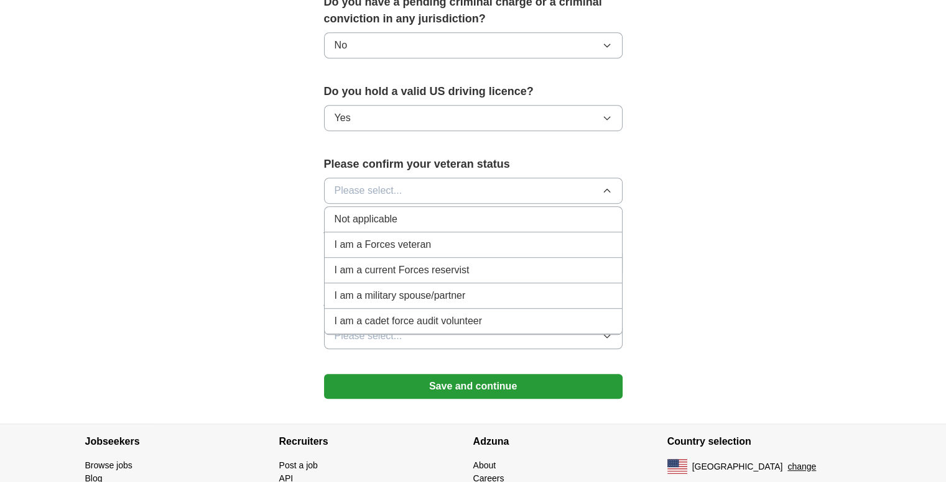
click at [410, 212] on div "Not applicable" at bounding box center [472, 219] width 277 height 15
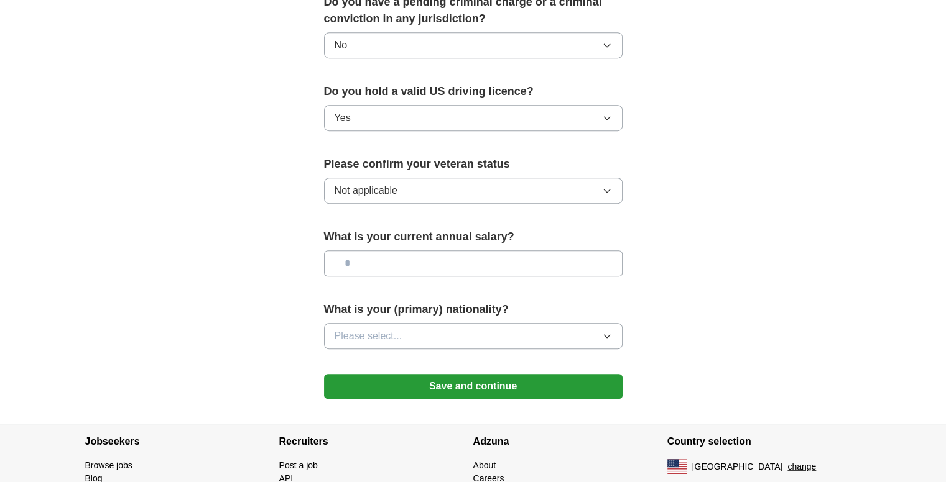
click at [433, 251] on input "text" at bounding box center [473, 264] width 298 height 26
type input "*******"
click at [476, 323] on button "Please select..." at bounding box center [473, 336] width 298 height 26
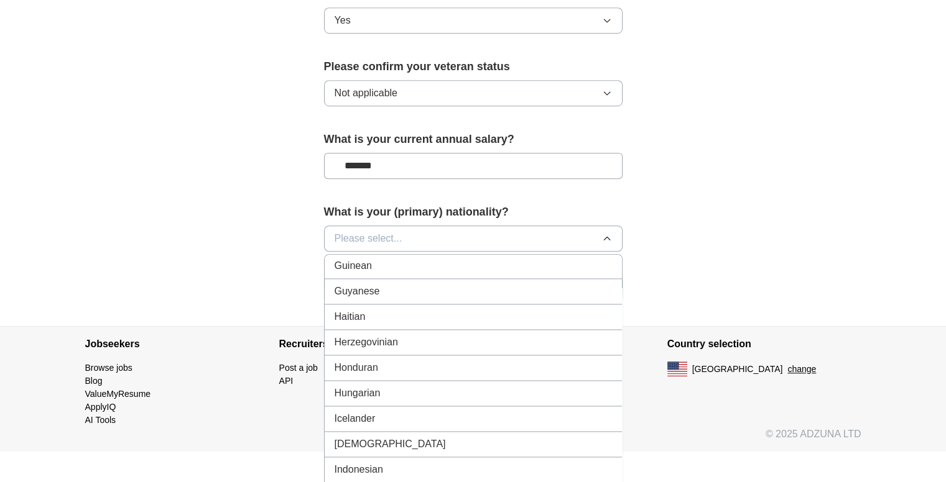
scroll to position [1865, 0]
click at [410, 434] on div "[DEMOGRAPHIC_DATA]" at bounding box center [472, 441] width 277 height 15
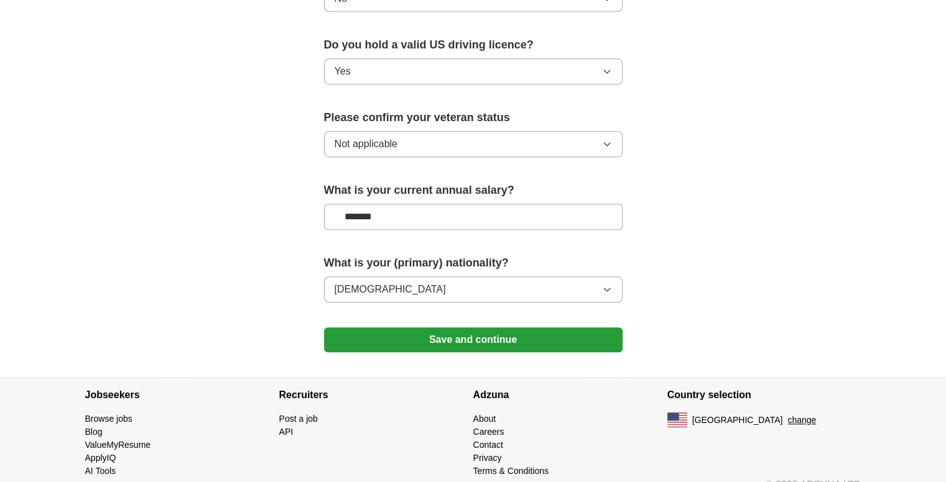
click at [436, 328] on button "Save and continue" at bounding box center [473, 340] width 298 height 25
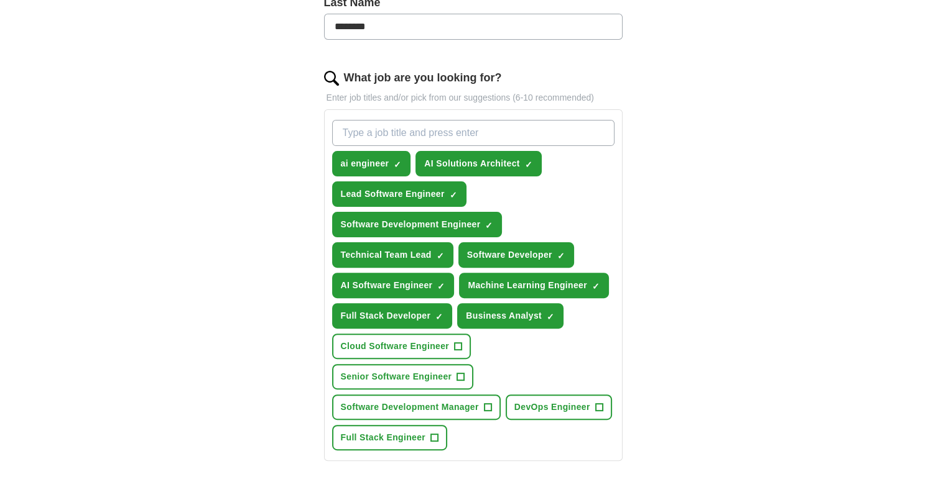
scroll to position [497, 0]
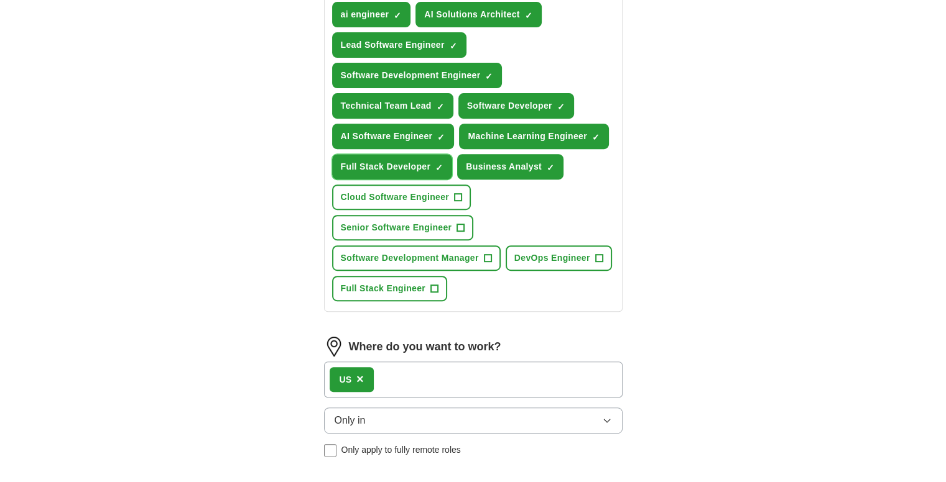
click at [0, 0] on span "×" at bounding box center [0, 0] width 0 height 0
click at [436, 284] on span "+" at bounding box center [434, 289] width 7 height 10
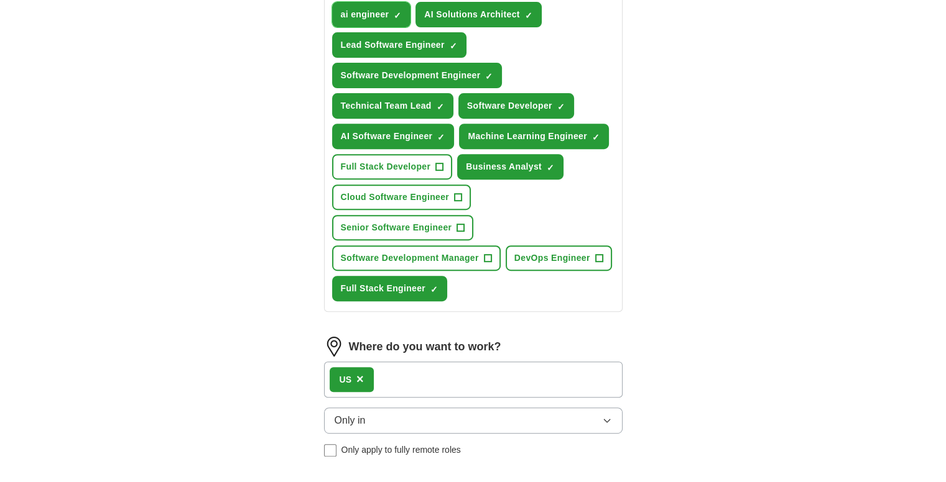
click at [0, 0] on span "×" at bounding box center [0, 0] width 0 height 0
click at [399, 13] on span "+" at bounding box center [397, 15] width 7 height 10
click at [443, 162] on span "+" at bounding box center [439, 167] width 7 height 10
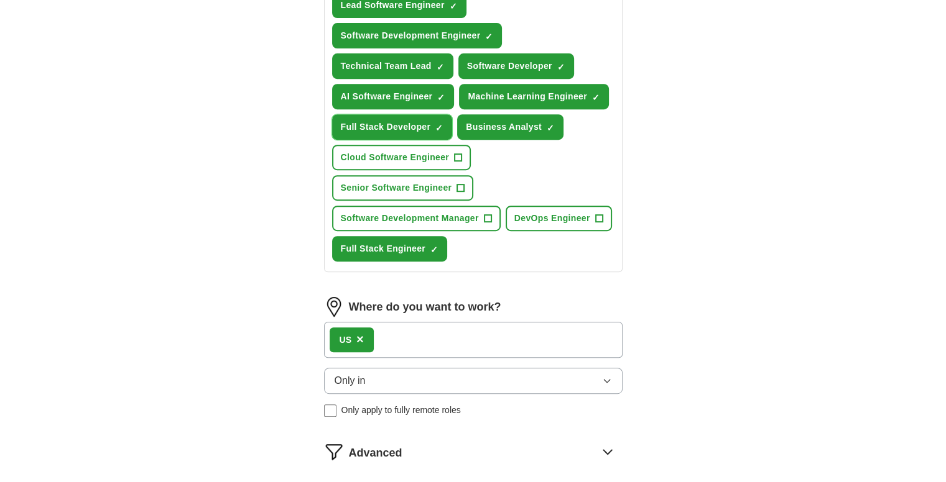
scroll to position [749, 0]
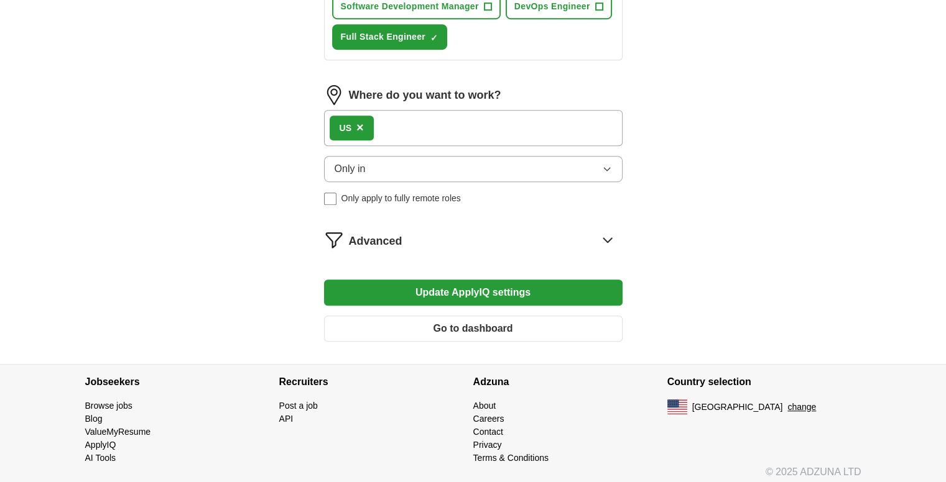
click at [433, 121] on div "US ×" at bounding box center [473, 128] width 298 height 36
click at [466, 160] on button "Only in" at bounding box center [473, 169] width 298 height 26
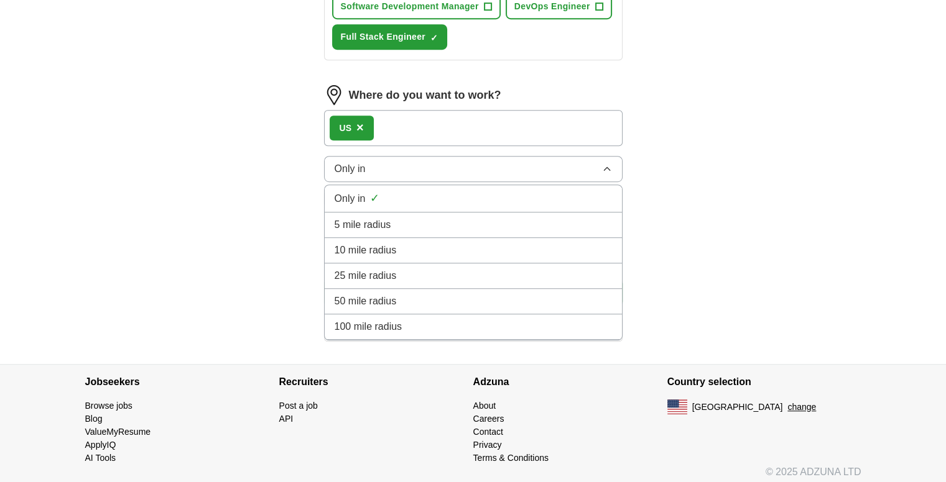
click at [431, 320] on div "100 mile radius" at bounding box center [472, 327] width 277 height 15
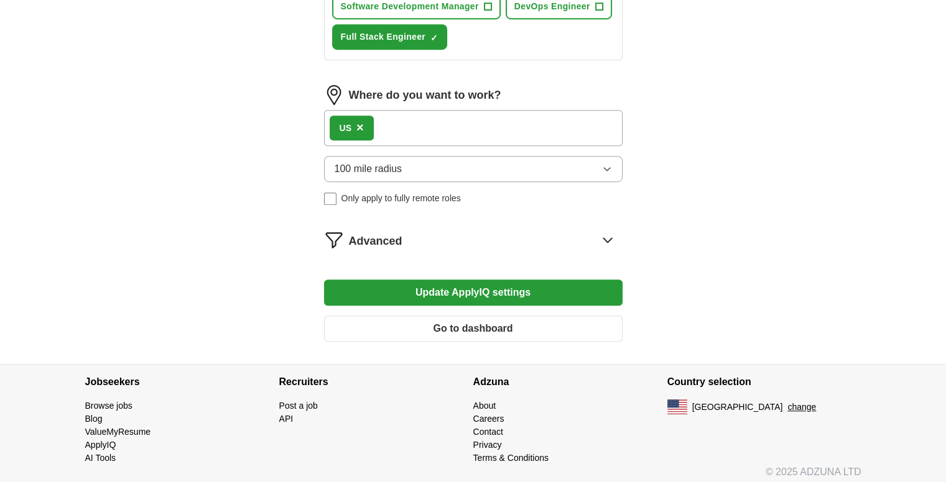
click at [510, 162] on button "100 mile radius" at bounding box center [473, 169] width 298 height 26
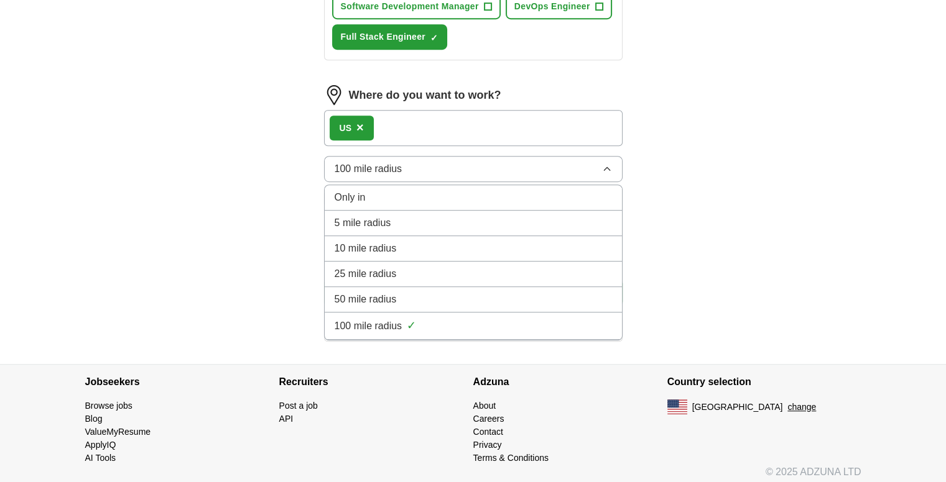
click at [477, 190] on div "Only in" at bounding box center [472, 197] width 277 height 15
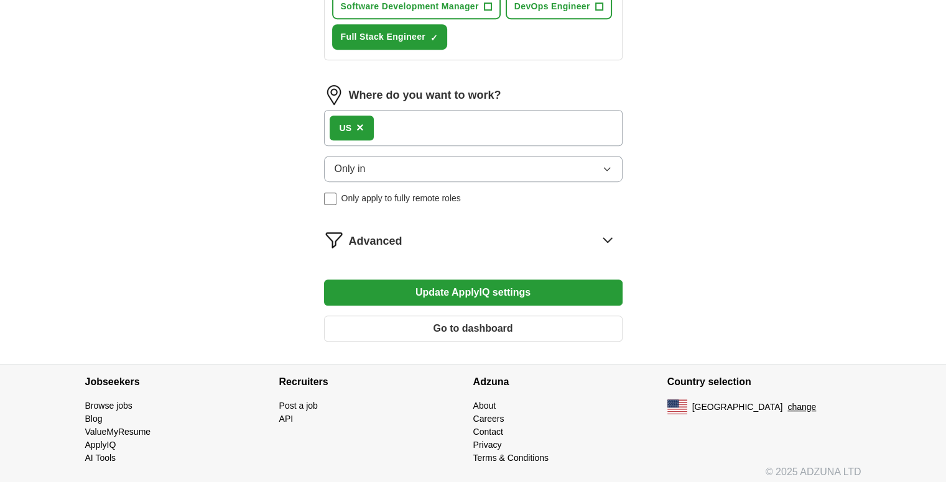
click at [533, 284] on button "Update ApplyIQ settings" at bounding box center [473, 293] width 298 height 26
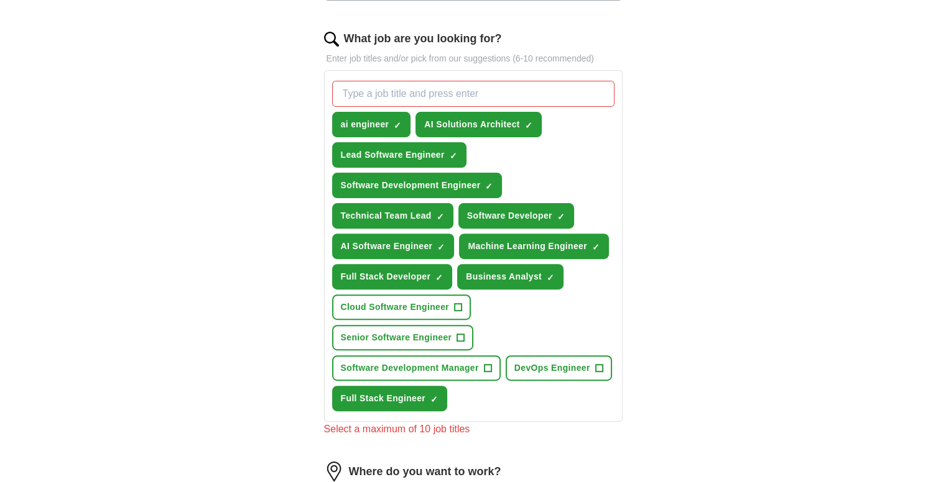
scroll to position [376, 0]
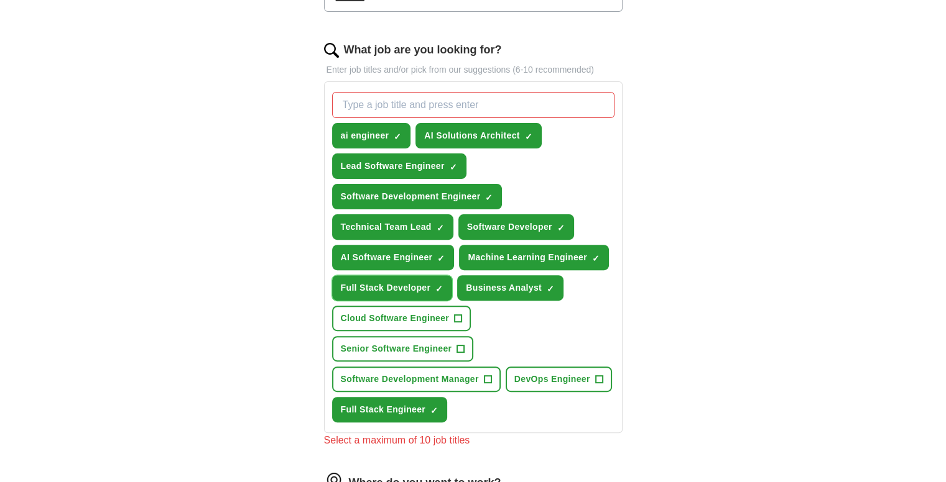
click at [444, 284] on button "Full Stack Developer ✓ ×" at bounding box center [392, 287] width 121 height 25
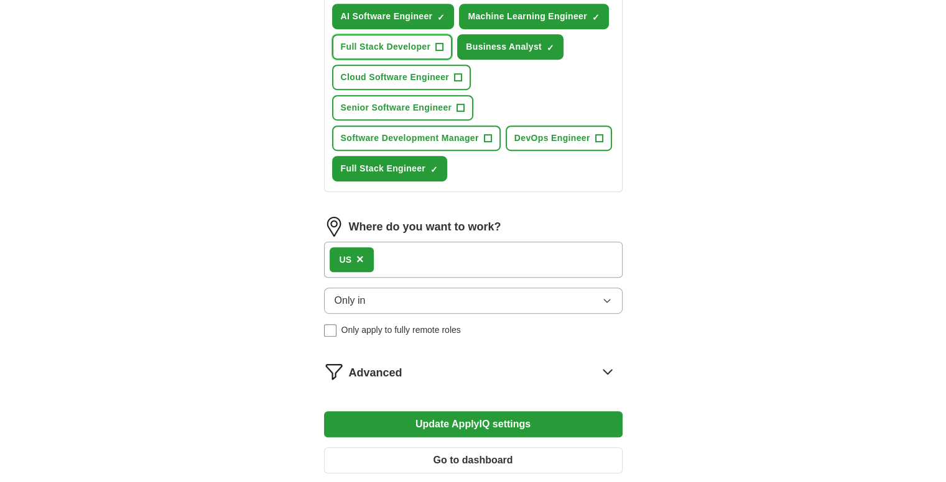
scroll to position [749, 0]
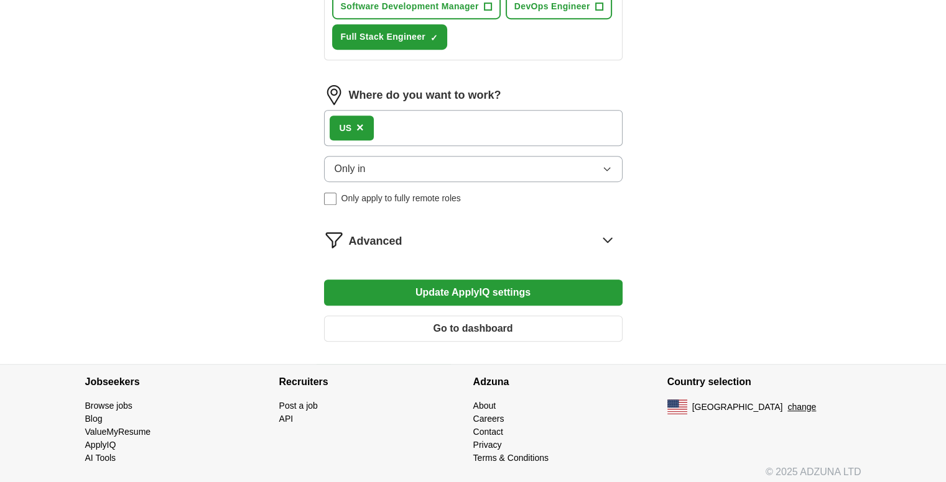
click at [462, 284] on button "Update ApplyIQ settings" at bounding box center [473, 293] width 298 height 26
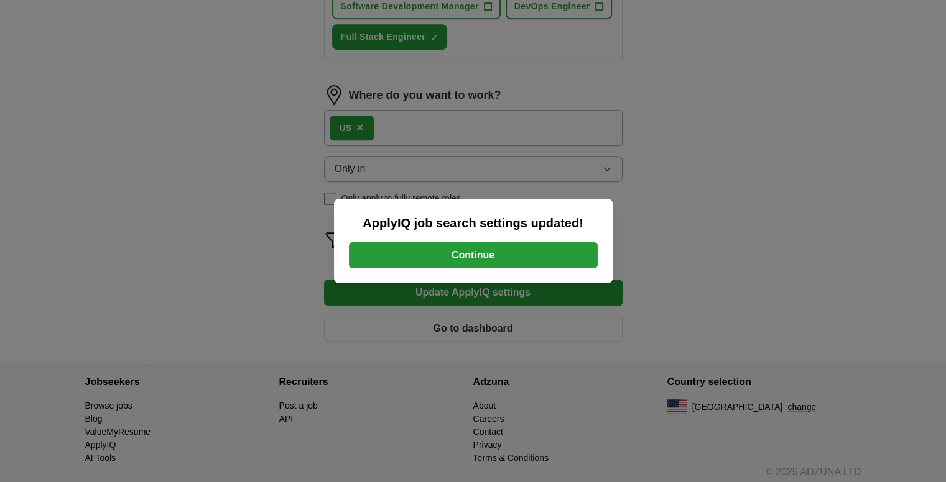
click at [522, 254] on button "Continue" at bounding box center [473, 255] width 249 height 26
